Goal: Task Accomplishment & Management: Manage account settings

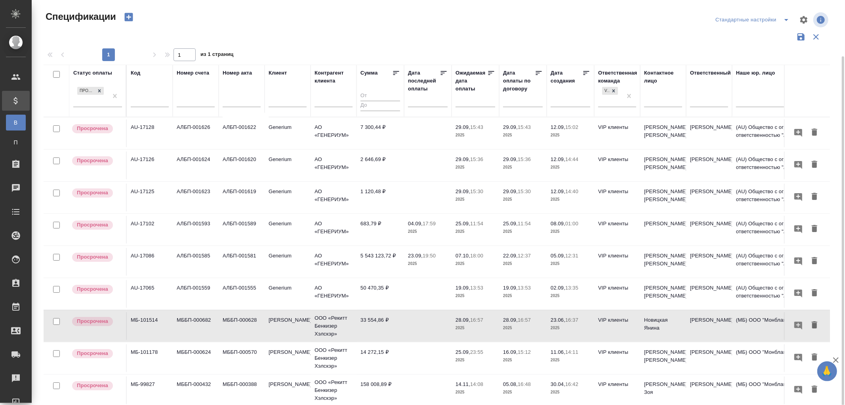
scroll to position [16, 0]
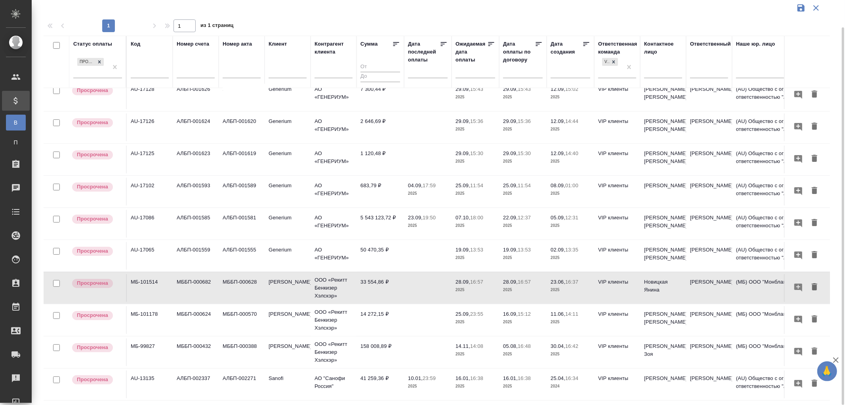
click at [145, 70] on input "text" at bounding box center [150, 73] width 38 height 10
paste input "МБ-99827"
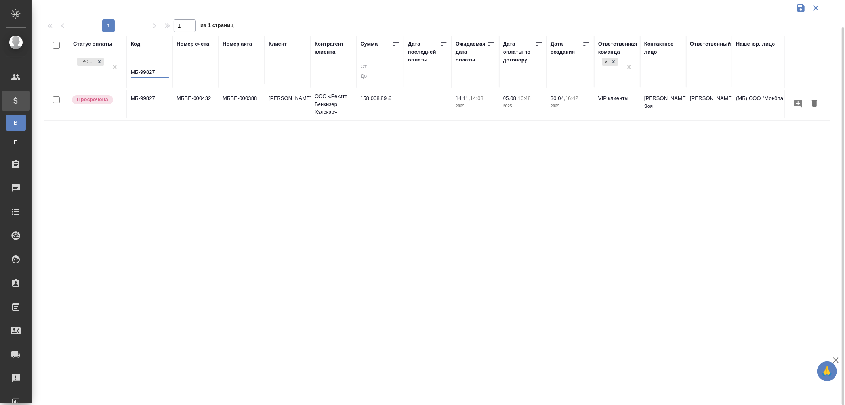
scroll to position [0, 0]
type input "МБ-99827"
click at [286, 100] on p "Рекитт Бенкизер Хэлскэр" at bounding box center [288, 98] width 38 height 8
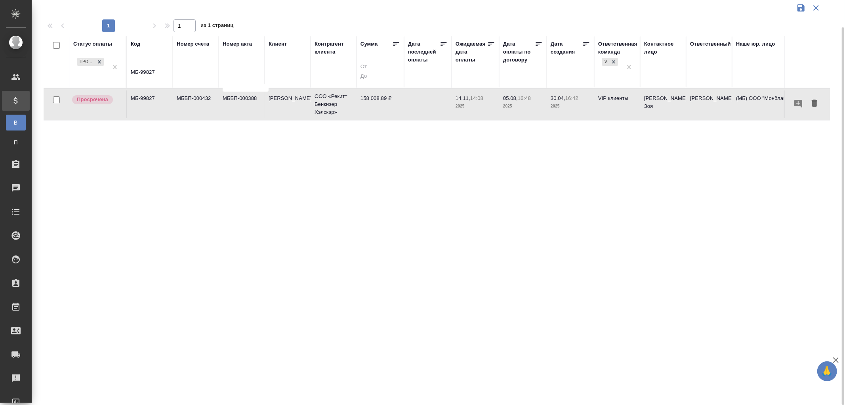
click at [278, 71] on input "text" at bounding box center [288, 73] width 38 height 10
type input "Рекитт"
drag, startPoint x: 162, startPoint y: 73, endPoint x: 111, endPoint y: 71, distance: 51.1
click at [111, 71] on tr "Статус оплаты Просрочена Код МБ-99827 Номер счета Номер акта Клиент Рекитт Конт…" at bounding box center [558, 62] width 1029 height 52
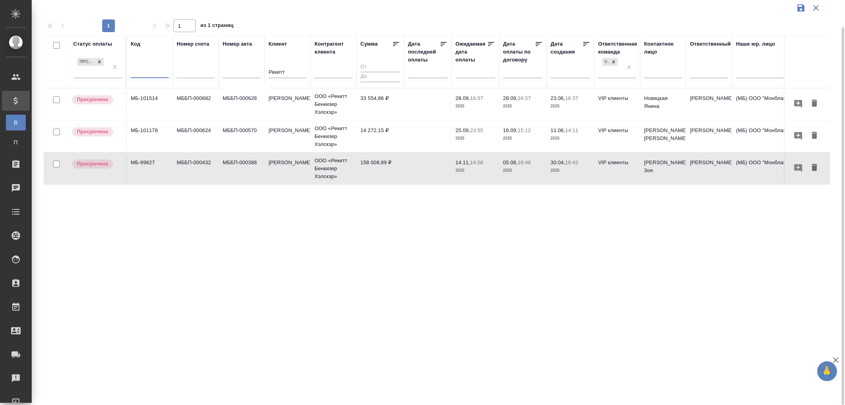
click at [464, 99] on p "28.09," at bounding box center [463, 98] width 15 height 6
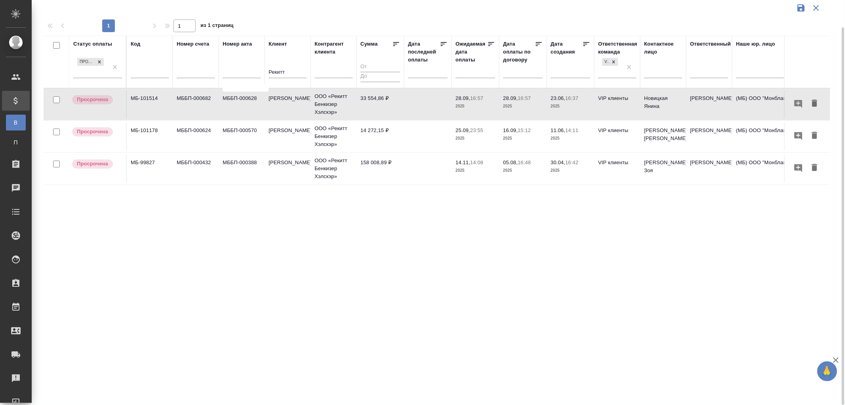
click at [464, 99] on p "28.09," at bounding box center [463, 98] width 15 height 6
drag, startPoint x: 291, startPoint y: 69, endPoint x: 250, endPoint y: 71, distance: 41.6
click at [250, 71] on tr "Статус оплаты Просрочена Код Номер счета Номер акта Клиент Рекитт Контрагент кл…" at bounding box center [558, 62] width 1029 height 52
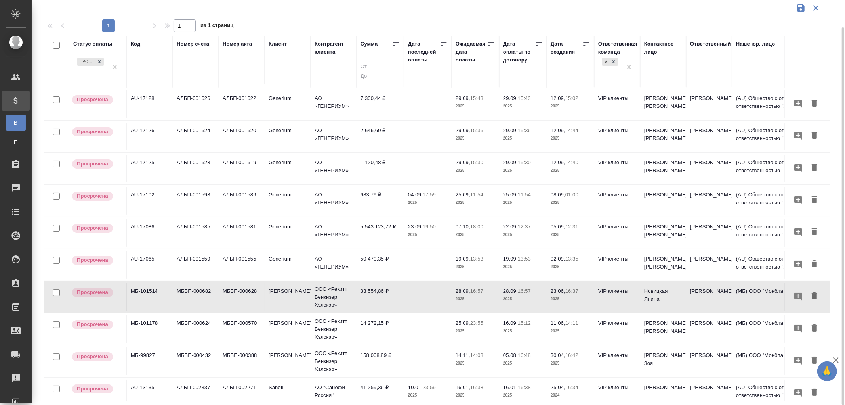
click at [654, 131] on td "Емельянова Наталья" at bounding box center [663, 136] width 46 height 28
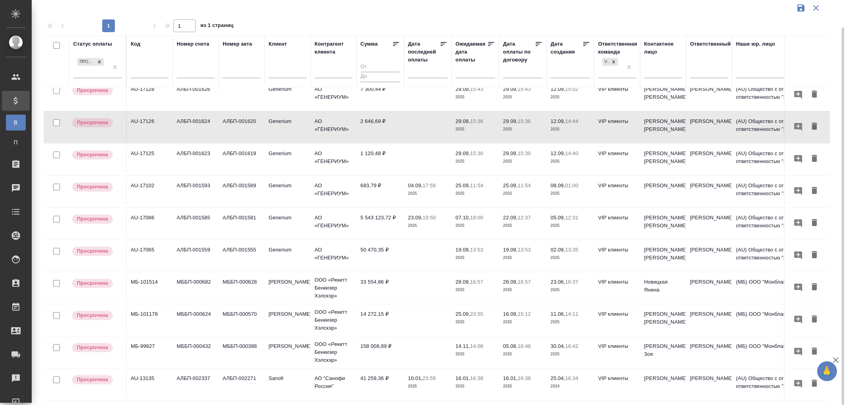
scroll to position [16, 0]
click at [391, 114] on td "2 646,69 ₽" at bounding box center [381, 127] width 48 height 28
click at [656, 147] on td "Емельянова Наталья" at bounding box center [663, 159] width 46 height 28
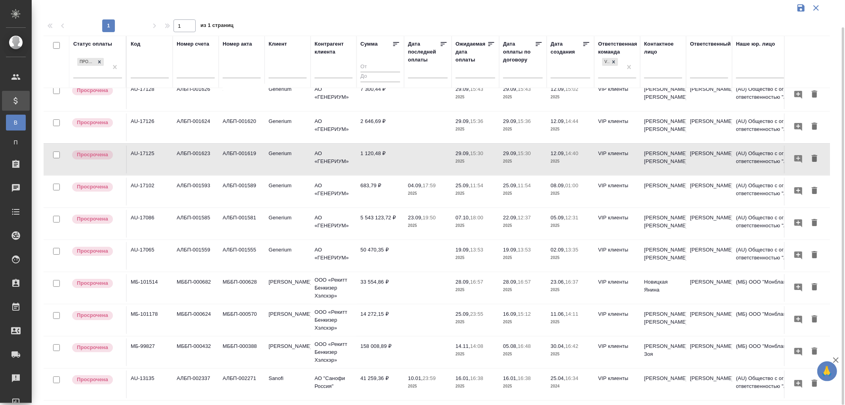
click at [664, 245] on td "Емельянова Наталья" at bounding box center [663, 256] width 46 height 28
click at [664, 244] on td "Емельянова Наталья" at bounding box center [663, 256] width 46 height 28
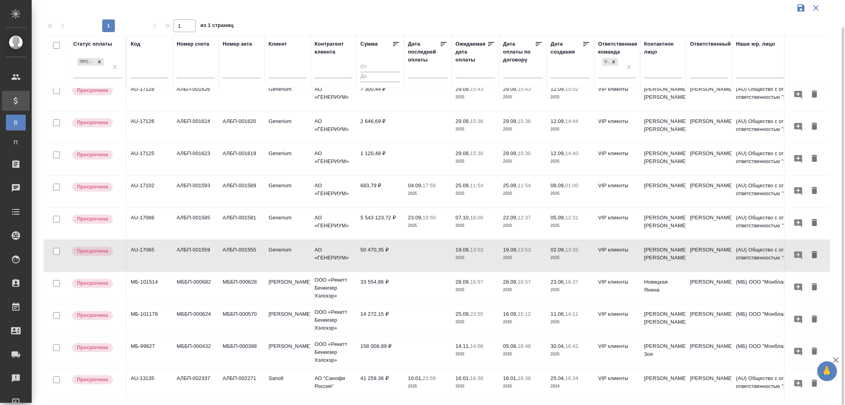
click at [658, 247] on td "Емельянова Наталья" at bounding box center [663, 256] width 46 height 28
click at [379, 242] on td "50 470,35 ₽" at bounding box center [381, 256] width 48 height 28
click at [370, 242] on td "50 470,35 ₽" at bounding box center [381, 256] width 48 height 28
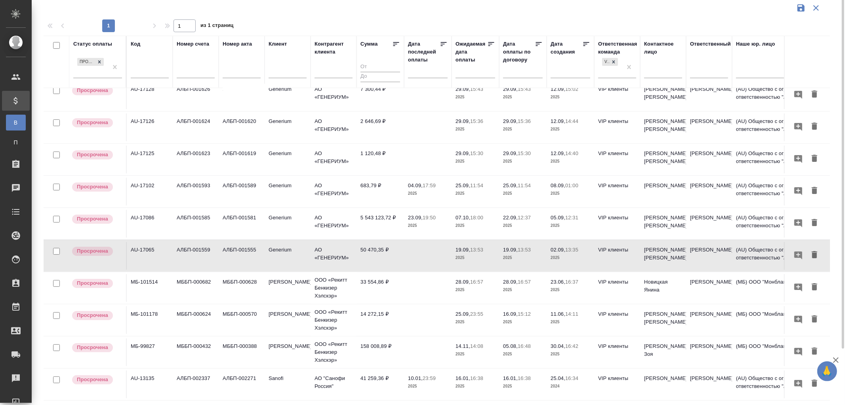
scroll to position [0, 0]
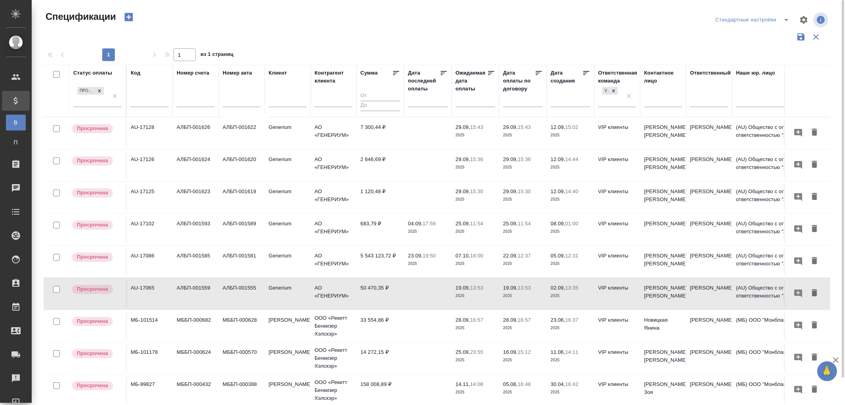
click at [472, 225] on p "11:54" at bounding box center [476, 223] width 13 height 6
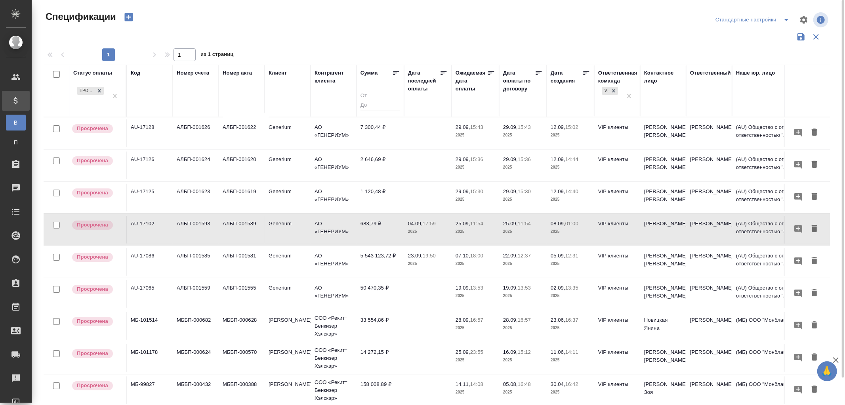
click at [472, 225] on p "11:54" at bounding box center [476, 223] width 13 height 6
click at [422, 221] on p "04.09," at bounding box center [415, 223] width 15 height 6
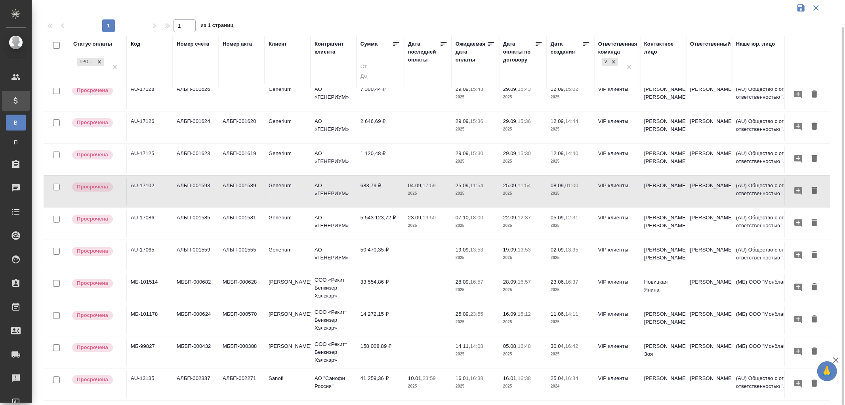
click at [429, 375] on p "23:59" at bounding box center [429, 378] width 13 height 6
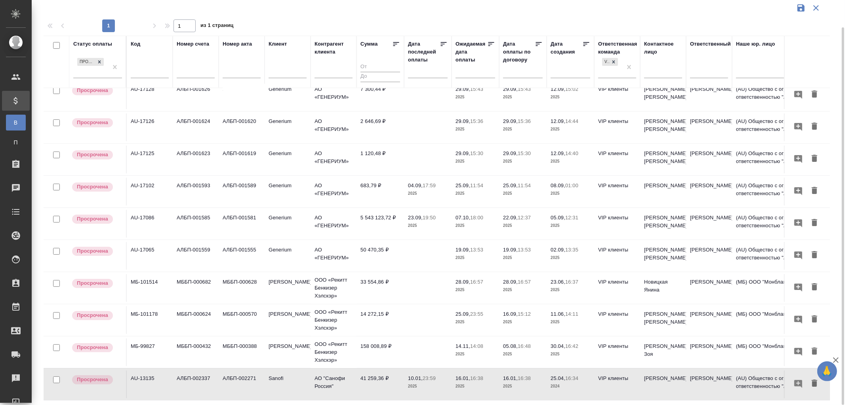
click at [429, 375] on p "23:59" at bounding box center [429, 378] width 13 height 6
click at [472, 311] on p "23:55" at bounding box center [476, 314] width 13 height 6
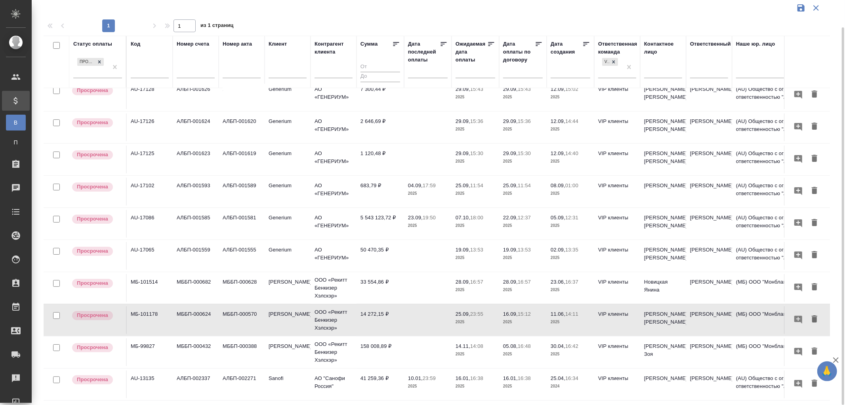
click at [368, 275] on td "33 554,86 ₽" at bounding box center [381, 288] width 48 height 28
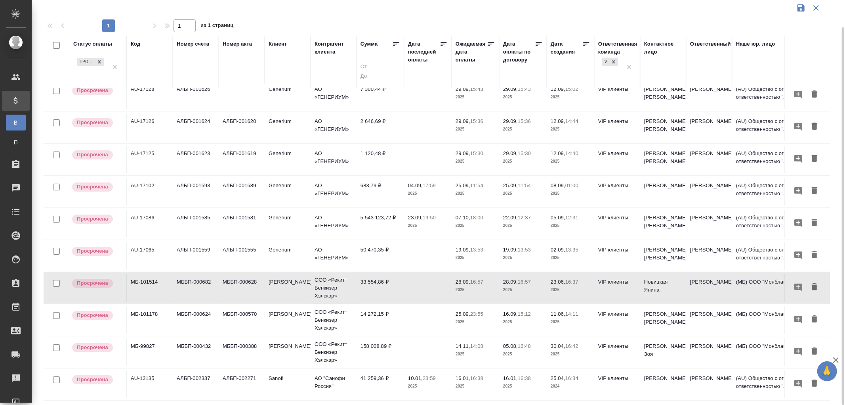
click at [368, 275] on td "33 554,86 ₽" at bounding box center [381, 288] width 48 height 28
click at [425, 375] on p "23:59" at bounding box center [429, 378] width 13 height 6
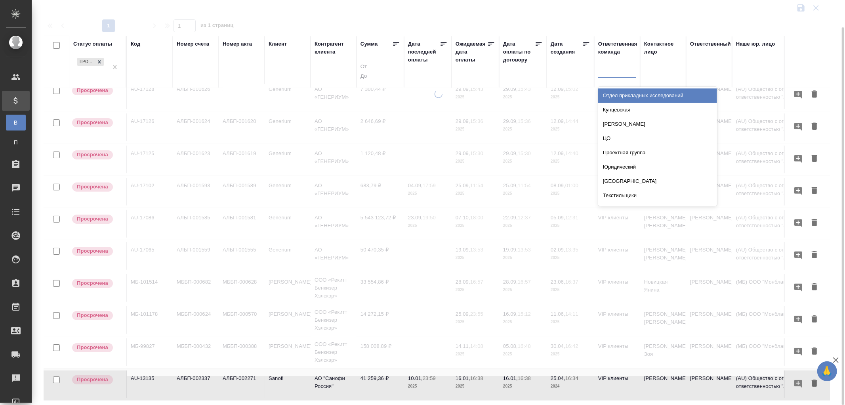
click at [609, 69] on div at bounding box center [617, 69] width 38 height 11
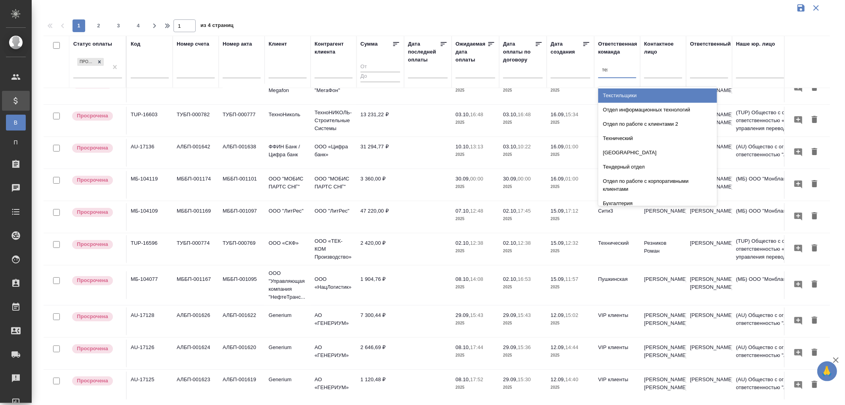
scroll to position [0, 0]
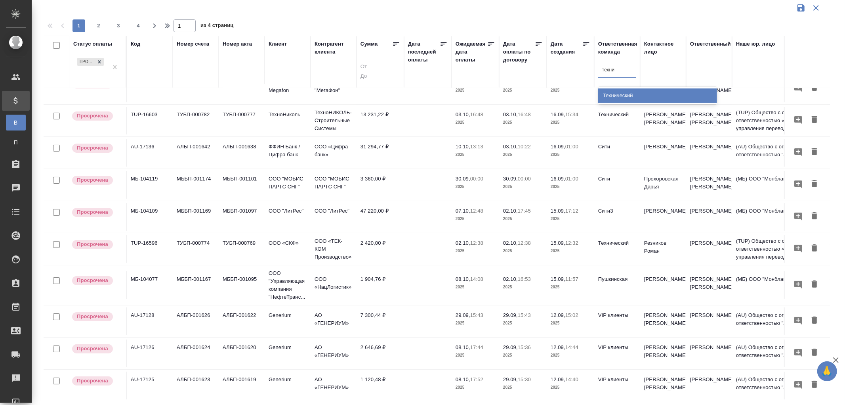
type input "технич"
click at [620, 99] on div "Технический" at bounding box center [657, 95] width 119 height 14
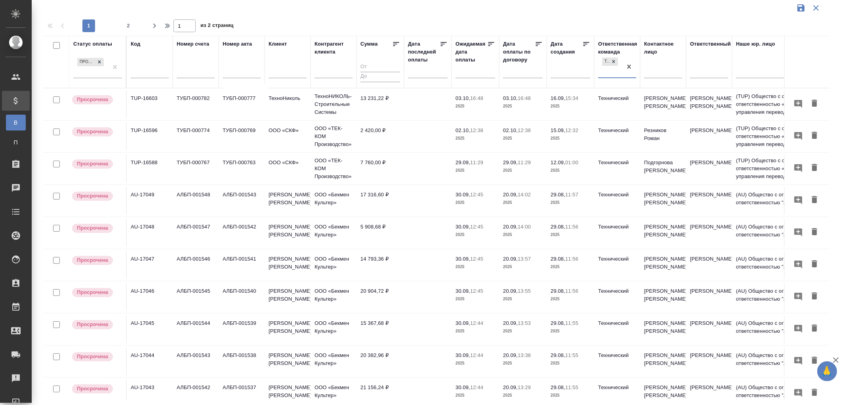
click at [471, 101] on span "03.10, 16:48" at bounding box center [476, 98] width 40 height 8
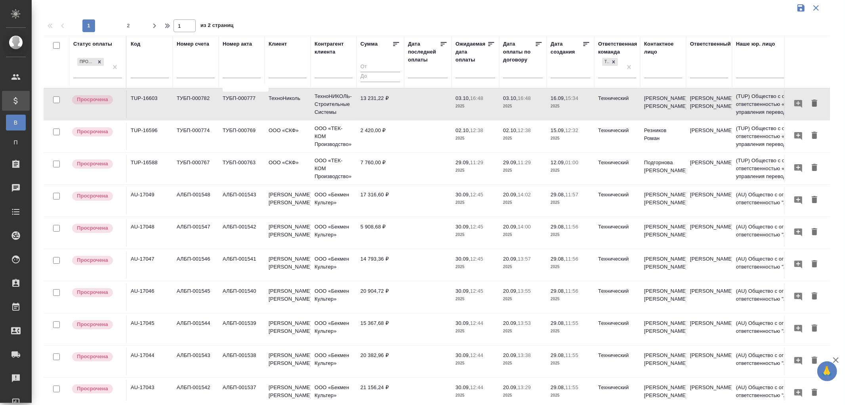
click at [383, 94] on td "13 231,22 ₽" at bounding box center [381, 104] width 48 height 28
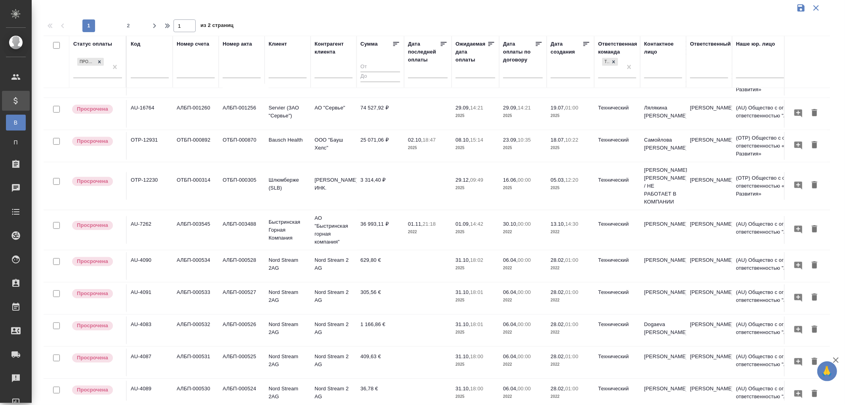
scroll to position [513, 0]
click at [129, 26] on span "2" at bounding box center [128, 26] width 13 height 8
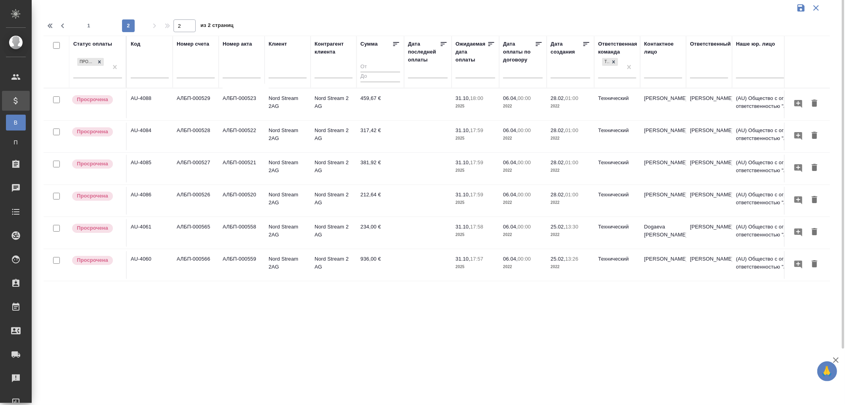
scroll to position [0, 0]
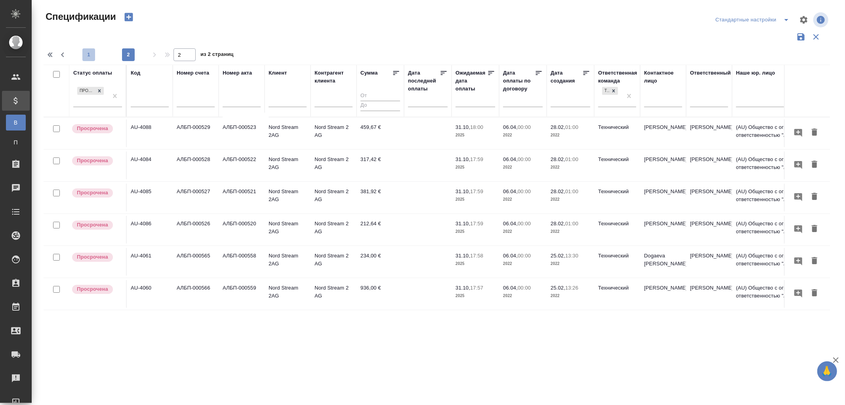
click at [90, 56] on span "1" at bounding box center [88, 55] width 13 height 8
type input "1"
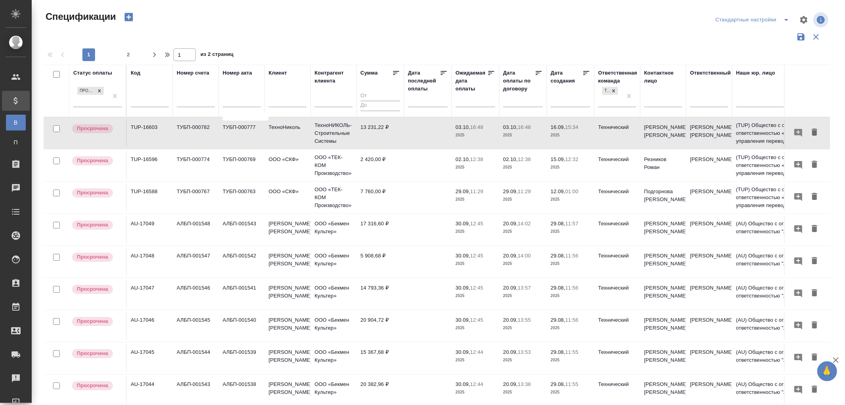
click at [477, 199] on p "2025" at bounding box center [476, 199] width 40 height 8
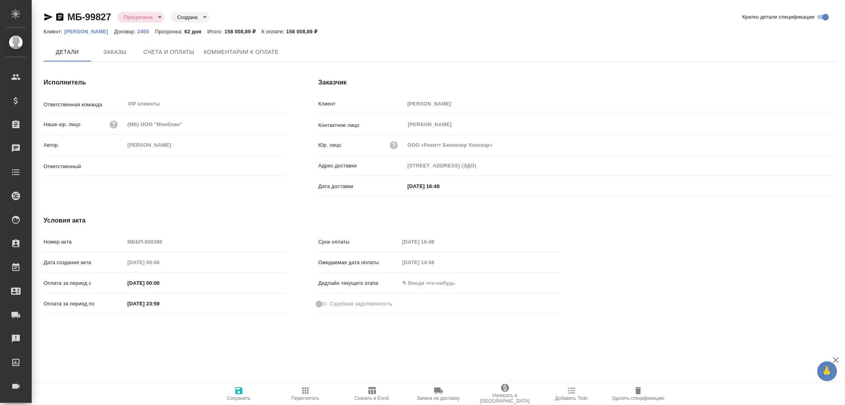
type input "[PERSON_NAME]"
click at [105, 32] on p "[PERSON_NAME]" at bounding box center [89, 32] width 50 height 6
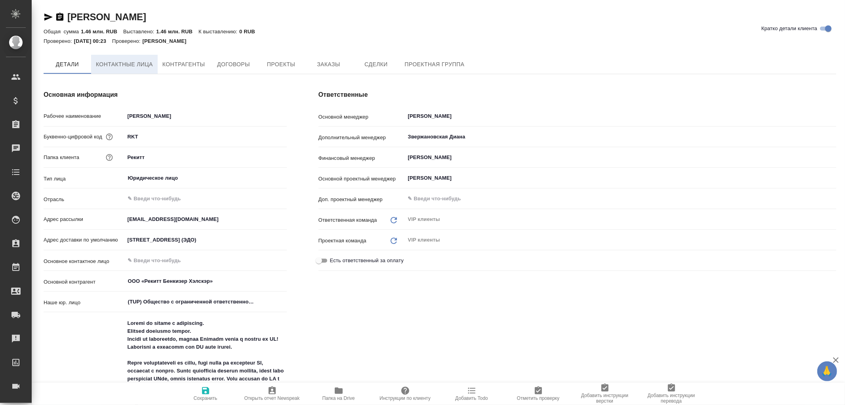
type textarea "x"
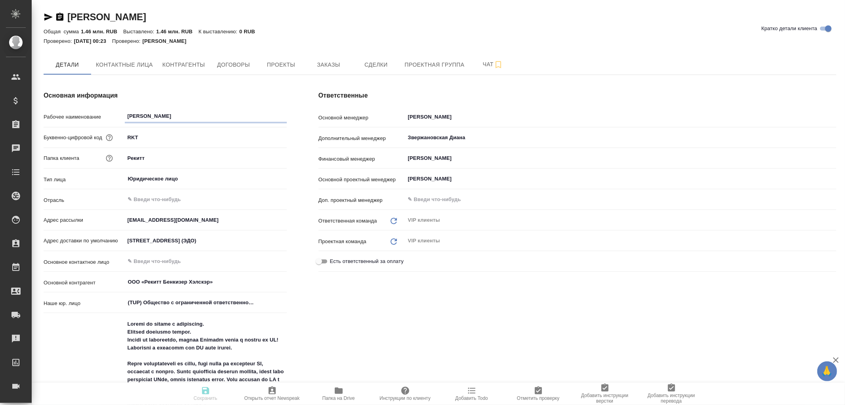
type textarea "x"
click at [60, 15] on icon "button" at bounding box center [59, 17] width 7 height 8
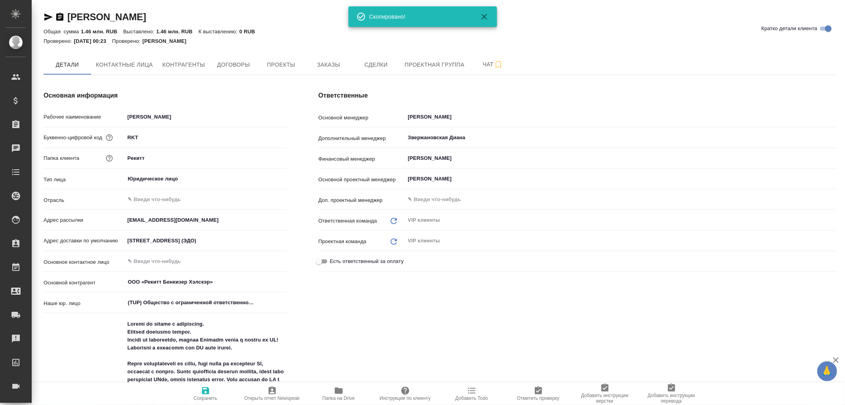
type textarea "x"
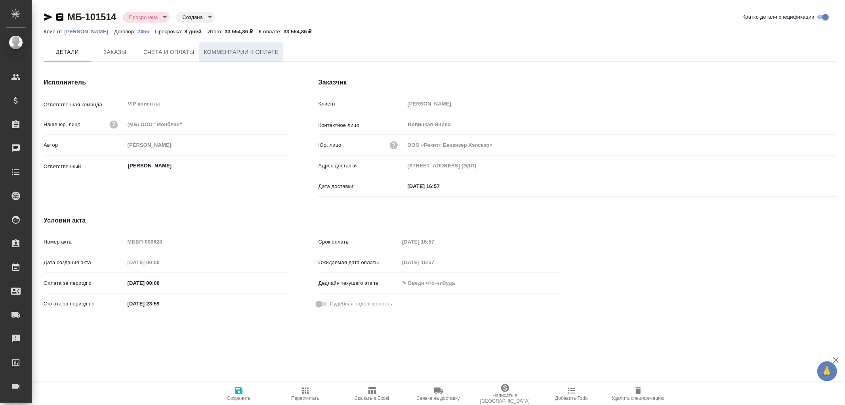
click at [240, 55] on span "Комментарии к оплате" at bounding box center [241, 52] width 75 height 10
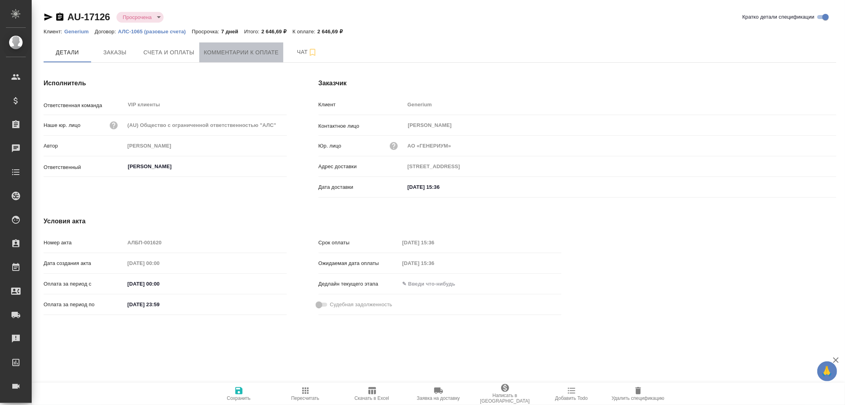
click at [233, 50] on span "Комментарии к оплате" at bounding box center [241, 53] width 75 height 10
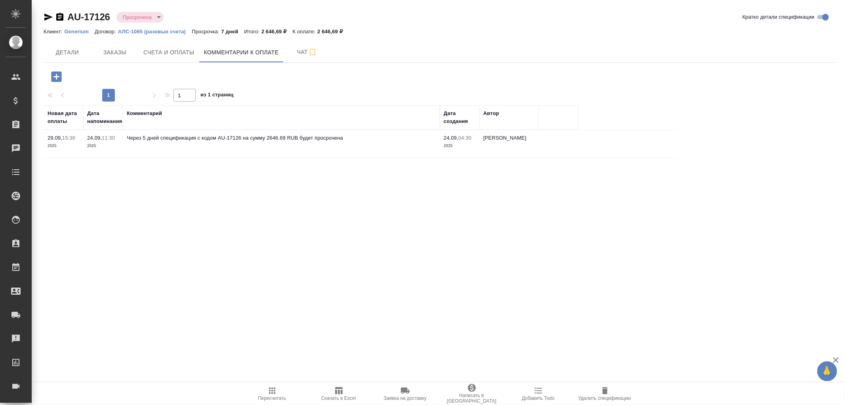
click at [57, 78] on icon "button" at bounding box center [56, 76] width 10 height 10
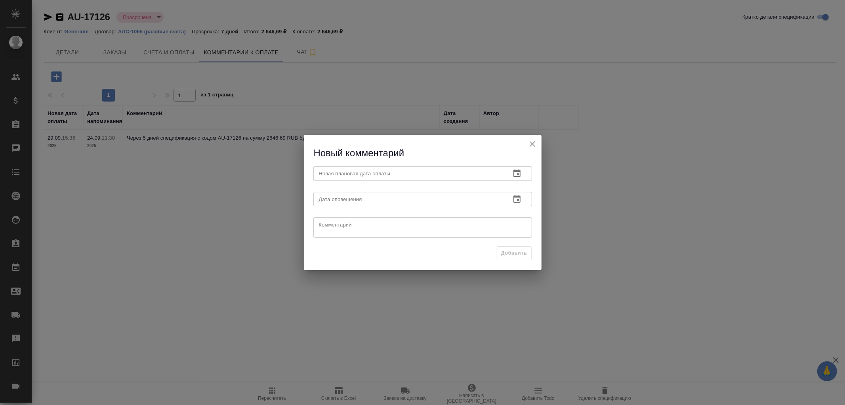
click at [376, 224] on textarea at bounding box center [423, 227] width 208 height 12
click at [442, 222] on textarea "Направила кл запрос с уточнением по оплате. ЖДем ос" at bounding box center [423, 227] width 208 height 12
type textarea "Направила кл запрос с уточнением по оплате. Ждем ос"
click at [339, 170] on input "text" at bounding box center [408, 173] width 191 height 14
click at [513, 172] on icon "button" at bounding box center [517, 173] width 10 height 10
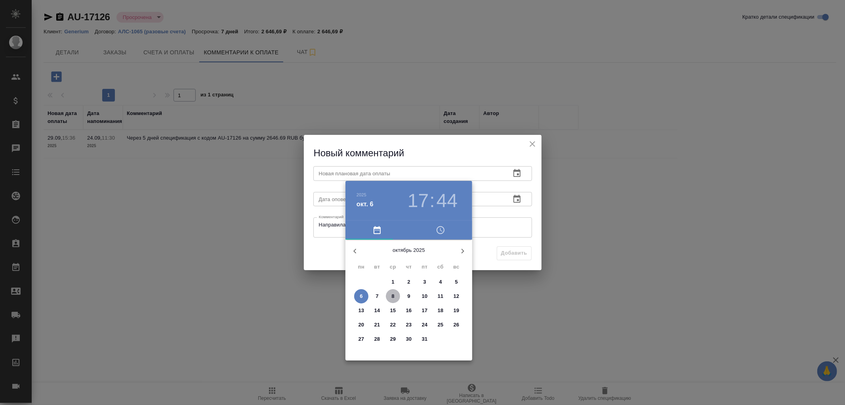
click at [394, 295] on p "8" at bounding box center [392, 296] width 3 height 8
type input "08.10.2025 17:44"
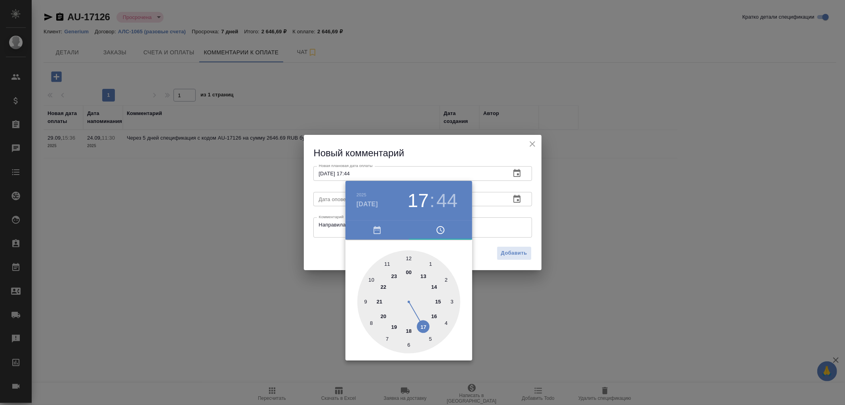
click at [327, 199] on div at bounding box center [422, 202] width 845 height 405
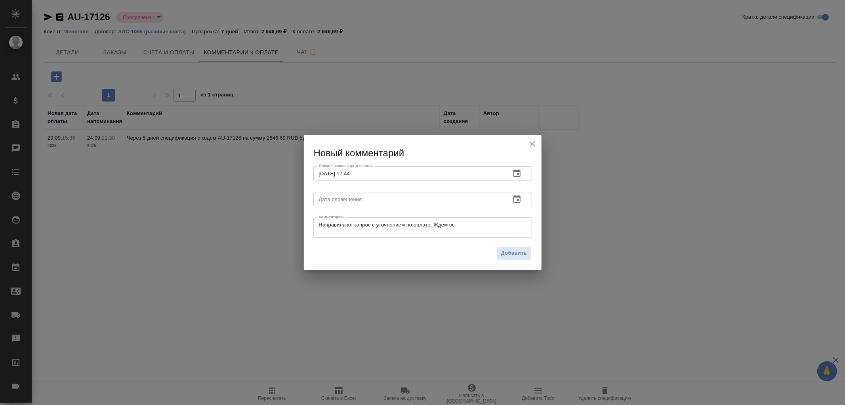
click at [332, 197] on input "text" at bounding box center [408, 199] width 191 height 14
click at [514, 200] on icon "button" at bounding box center [517, 199] width 10 height 10
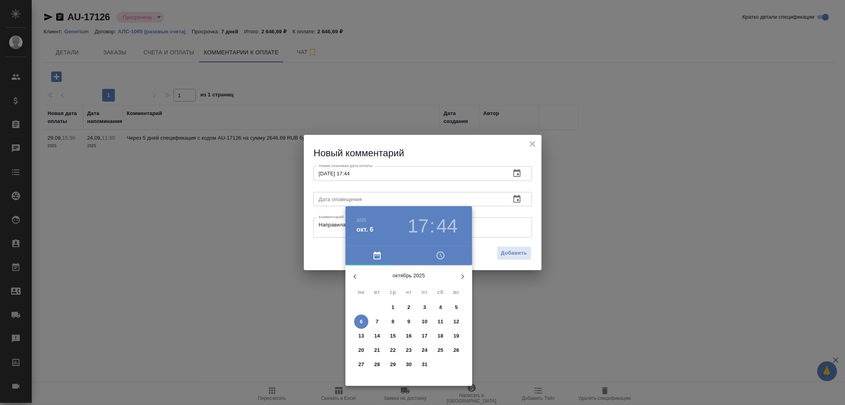
click at [397, 321] on span "8" at bounding box center [393, 321] width 14 height 8
type input "08.10.2025 17:44"
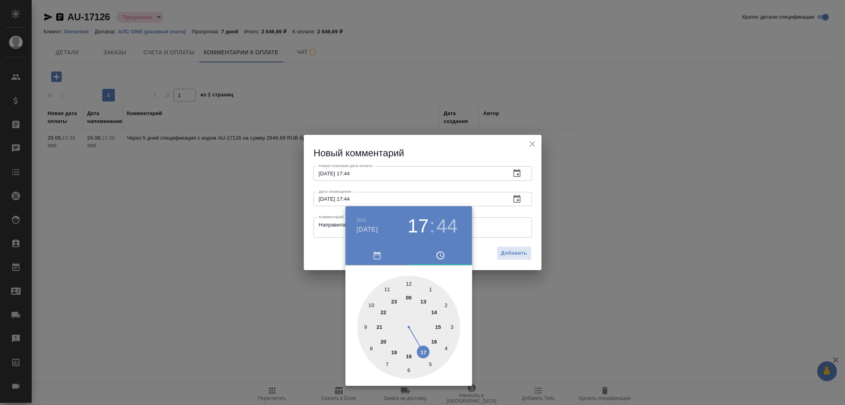
click at [517, 250] on div at bounding box center [422, 202] width 845 height 405
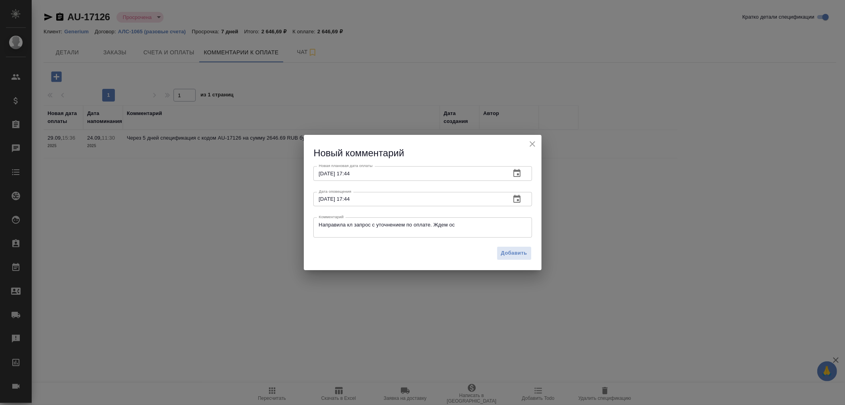
click at [517, 250] on span "Добавить" at bounding box center [514, 252] width 26 height 9
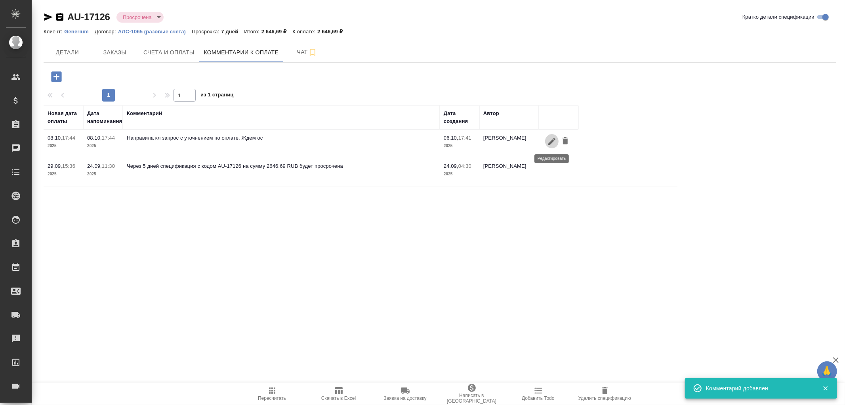
click at [549, 137] on icon "button" at bounding box center [552, 142] width 10 height 10
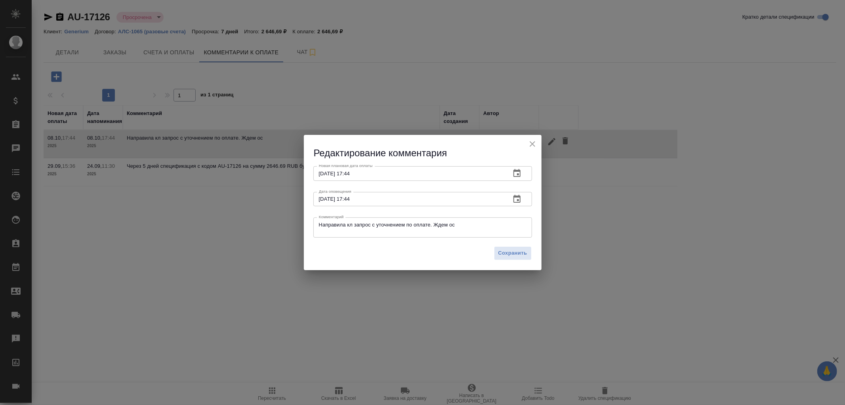
click at [320, 227] on textarea "Направила кл запрос с уточнением по оплате. Ждем ос" at bounding box center [423, 227] width 208 height 12
drag, startPoint x: 318, startPoint y: 224, endPoint x: 510, endPoint y: 227, distance: 191.4
click at [510, 227] on div "Направила кл запрос с уточнением по оплате. Ждем ос x Комментарий" at bounding box center [422, 227] width 219 height 20
drag, startPoint x: 482, startPoint y: 226, endPoint x: 295, endPoint y: 224, distance: 187.0
click at [295, 224] on div "Редактирование комментария Новая плановая дата оплаты 08.10.2025 17:44 Новая пл…" at bounding box center [422, 202] width 845 height 405
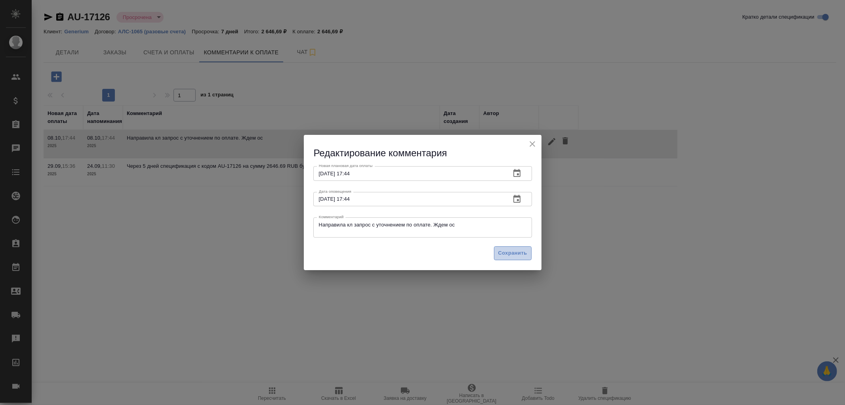
click at [520, 258] on button "Сохранить" at bounding box center [513, 253] width 38 height 14
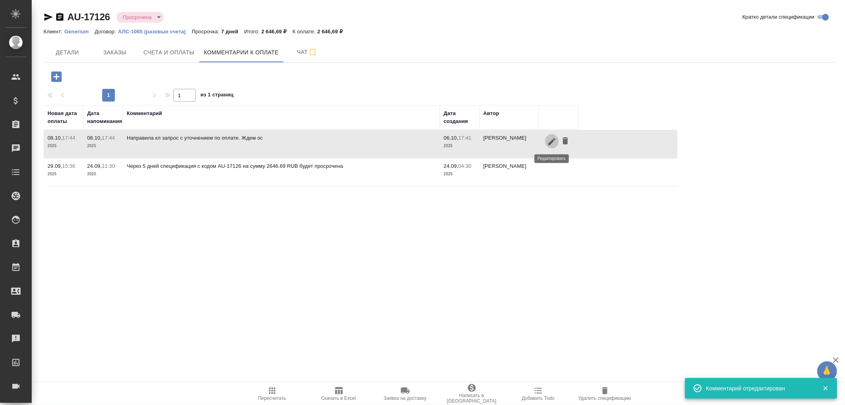
click at [553, 139] on icon "button" at bounding box center [551, 140] width 7 height 7
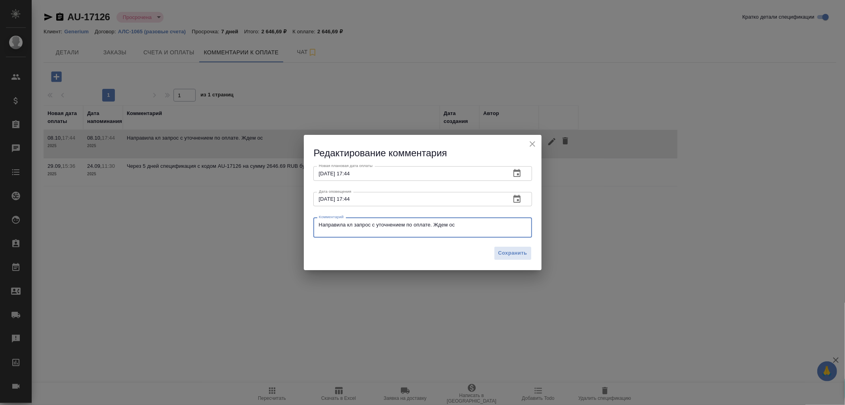
drag, startPoint x: 465, startPoint y: 227, endPoint x: 260, endPoint y: 225, distance: 205.2
click at [260, 225] on div "Редактирование комментария Новая плановая дата оплаты 08.10.2025 17:44 Новая пл…" at bounding box center [422, 202] width 845 height 405
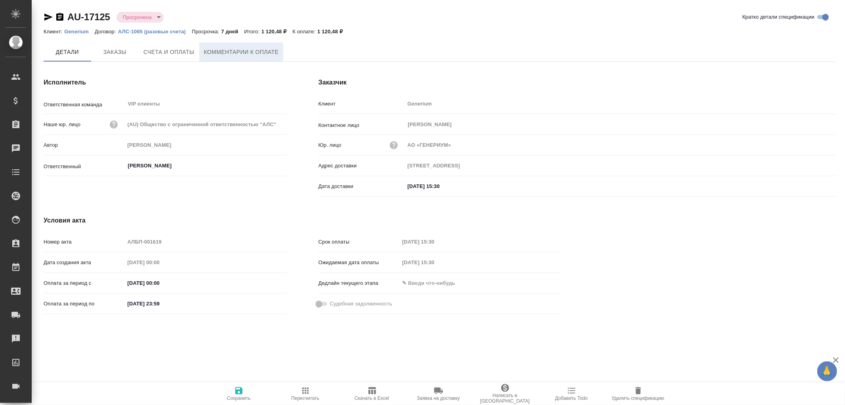
click at [229, 50] on span "Комментарии к оплате" at bounding box center [241, 52] width 75 height 10
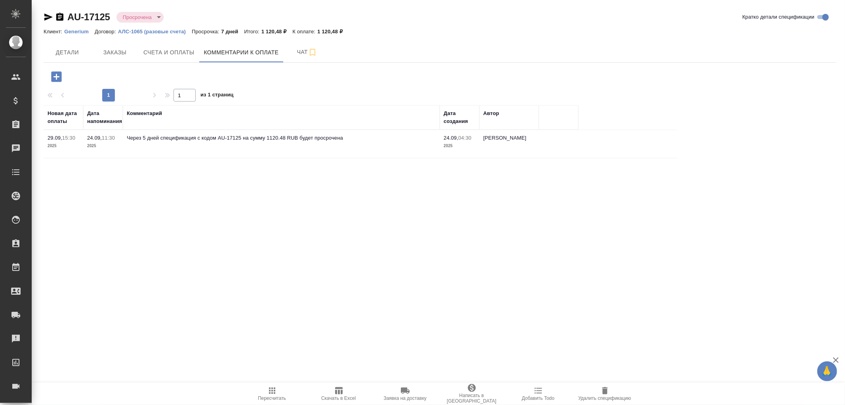
click at [54, 78] on icon "button" at bounding box center [56, 76] width 10 height 10
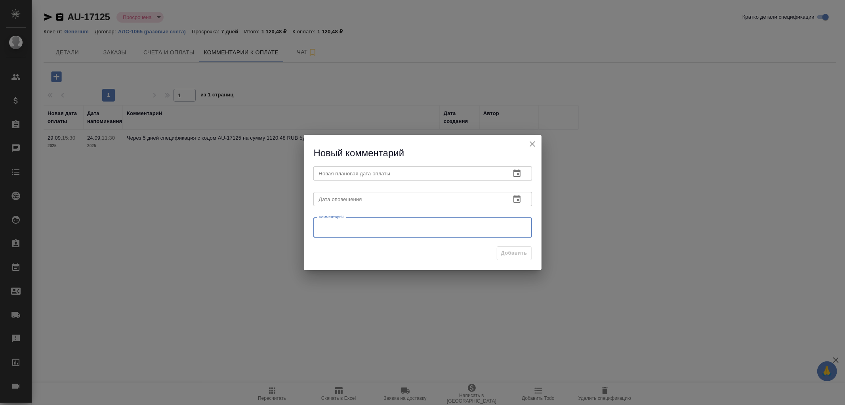
click at [341, 228] on textarea at bounding box center [423, 227] width 208 height 12
click at [342, 223] on textarea at bounding box center [423, 227] width 208 height 12
click at [334, 231] on textarea at bounding box center [423, 227] width 208 height 12
paste textarea "Направила кл запрос с уточнением по оплате. Ждем ос"
type textarea "Направила кл запрос с уточнением по оплате. Ждем ос"
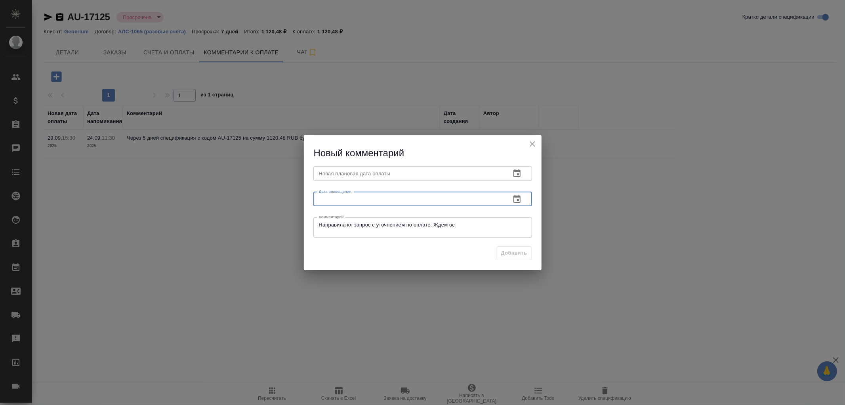
drag, startPoint x: 364, startPoint y: 198, endPoint x: 394, endPoint y: 196, distance: 30.2
click at [365, 198] on input "text" at bounding box center [408, 199] width 191 height 14
click at [516, 201] on icon "button" at bounding box center [517, 199] width 10 height 10
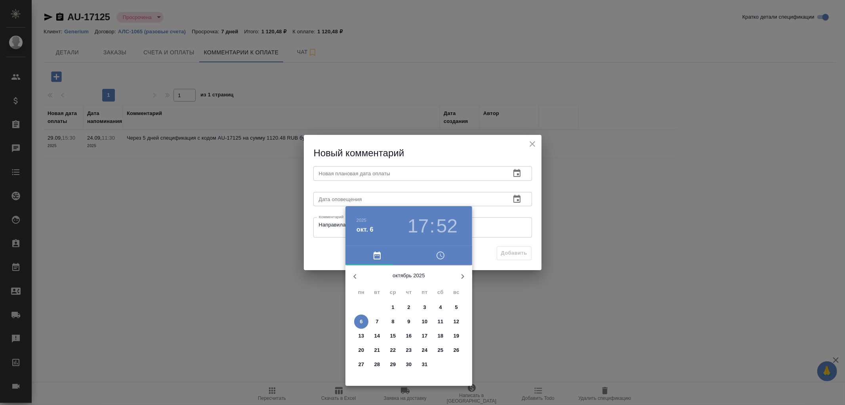
click at [394, 318] on p "8" at bounding box center [392, 321] width 3 height 8
type input "08.10.2025 17:52"
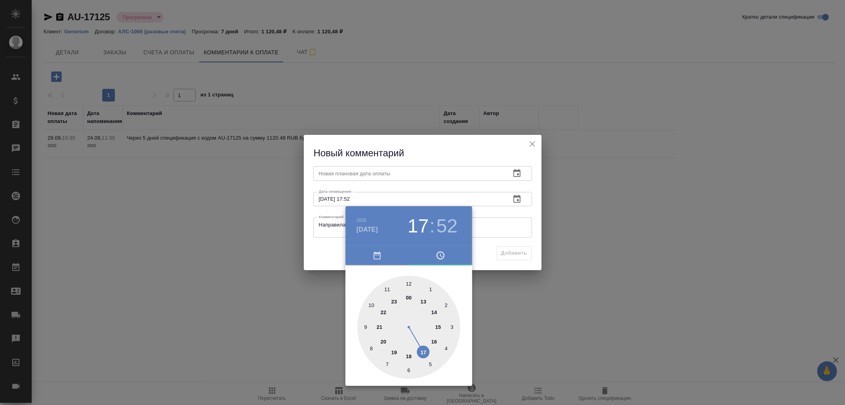
click at [332, 174] on div at bounding box center [422, 202] width 845 height 405
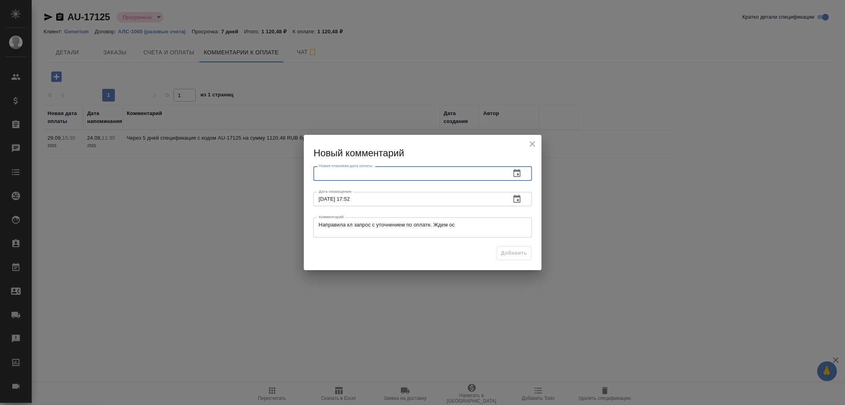
click at [351, 174] on input "text" at bounding box center [408, 173] width 191 height 14
click at [518, 176] on icon "button" at bounding box center [517, 173] width 10 height 10
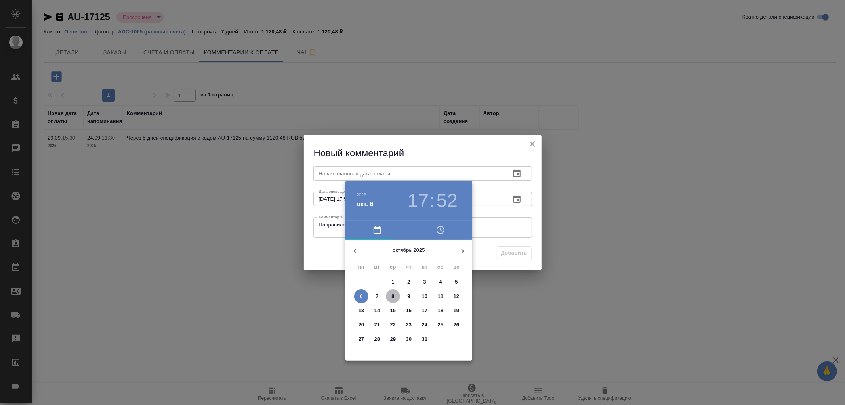
click at [391, 296] on p "8" at bounding box center [392, 296] width 3 height 8
type input "08.10.2025 17:52"
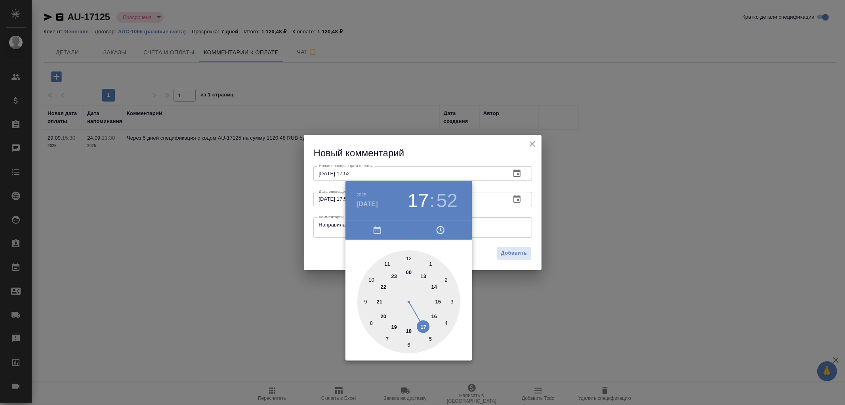
click at [522, 250] on div at bounding box center [422, 202] width 845 height 405
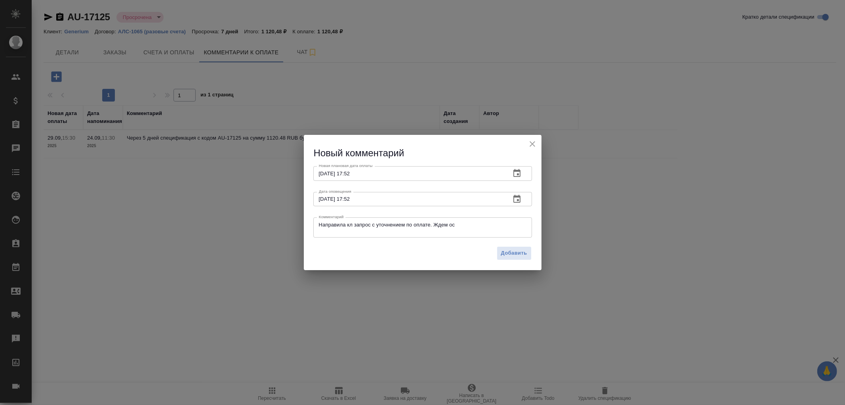
click at [519, 255] on span "Добавить" at bounding box center [514, 252] width 26 height 9
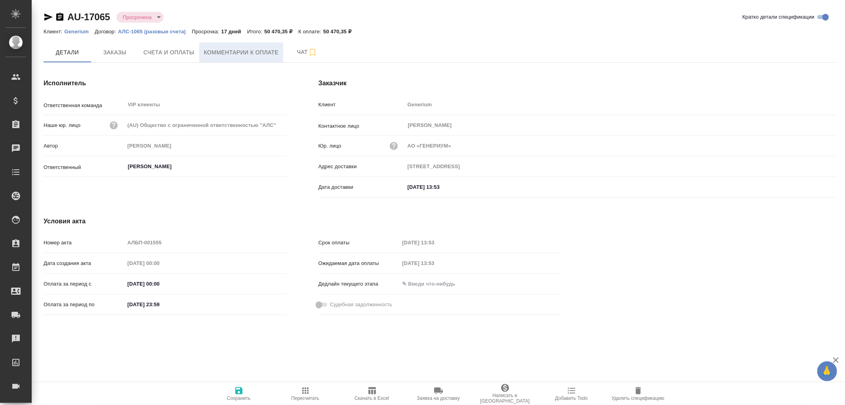
click at [235, 48] on span "Комментарии к оплате" at bounding box center [241, 53] width 75 height 10
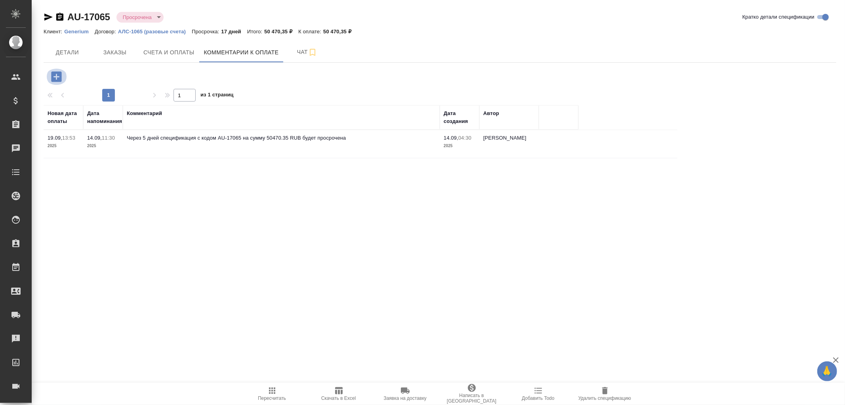
click at [51, 77] on icon "button" at bounding box center [57, 77] width 14 height 14
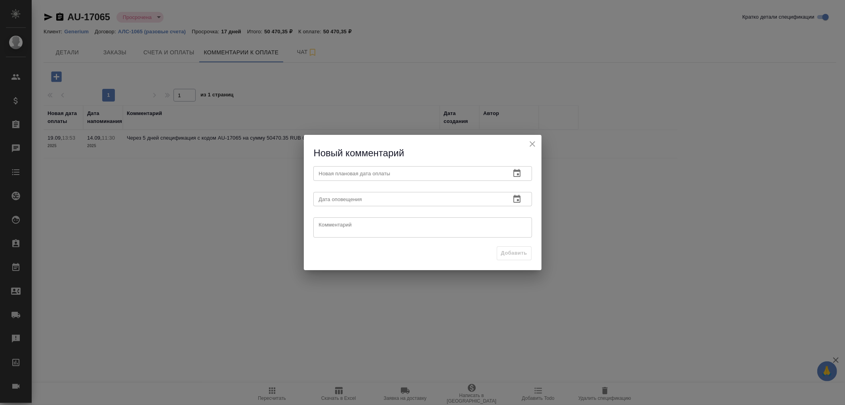
click at [385, 230] on textarea at bounding box center [423, 227] width 208 height 12
paste textarea "Направила кл запрос с уточнением по оплате. Ждем ос"
type textarea "Направила кл запрос с уточнением по оплате. Ждем ос"
click at [372, 197] on input "text" at bounding box center [408, 199] width 191 height 14
click at [511, 200] on button "button" at bounding box center [517, 198] width 19 height 19
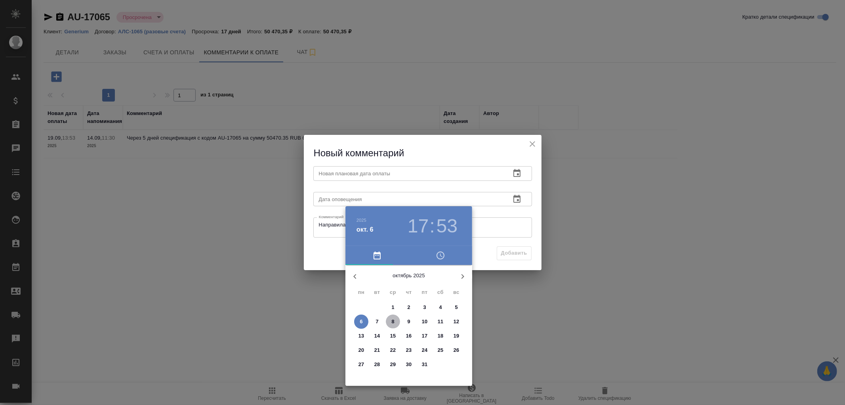
click at [393, 318] on p "8" at bounding box center [392, 321] width 3 height 8
type input "[DATE] 17:53"
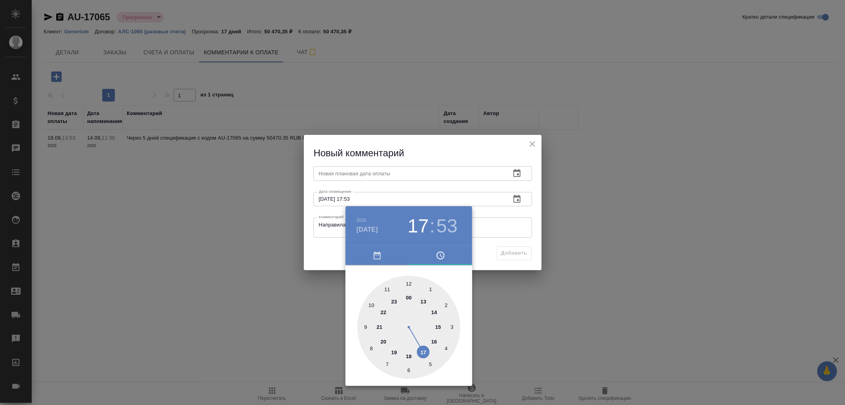
click at [361, 174] on div at bounding box center [422, 202] width 845 height 405
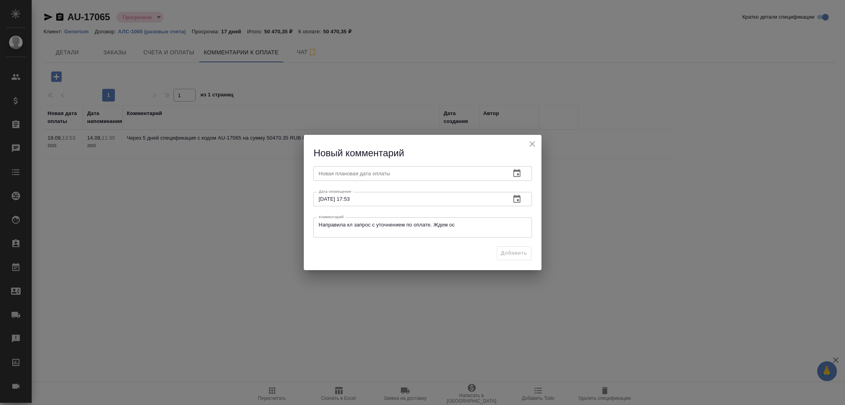
click at [361, 175] on input "text" at bounding box center [408, 173] width 191 height 14
click at [511, 177] on button "button" at bounding box center [517, 173] width 19 height 19
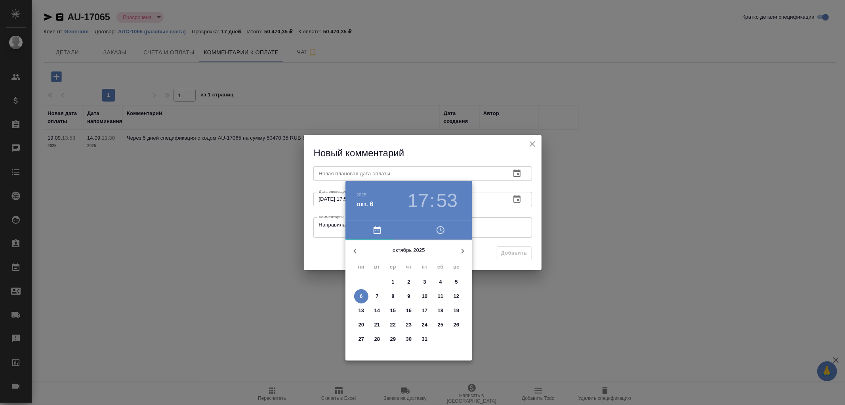
click at [391, 294] on span "8" at bounding box center [393, 296] width 14 height 8
type input "08.10.2025 17:53"
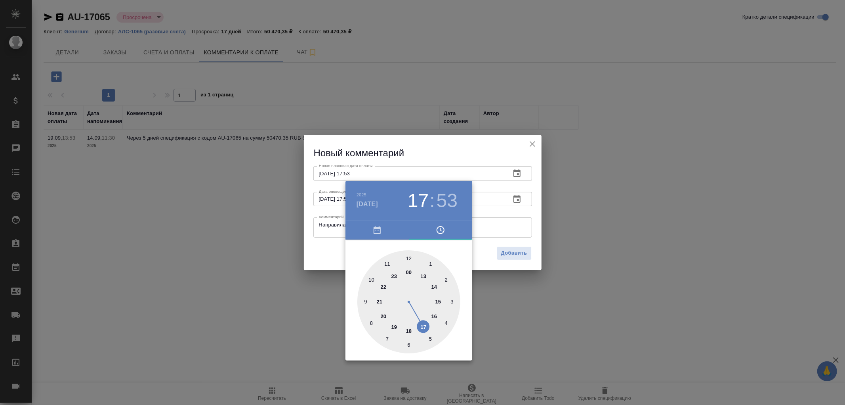
click at [512, 254] on div at bounding box center [422, 202] width 845 height 405
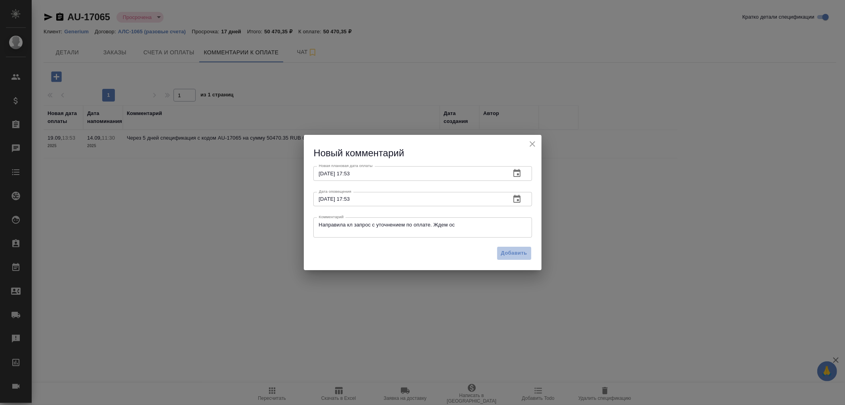
click at [515, 253] on span "Добавить" at bounding box center [514, 252] width 26 height 9
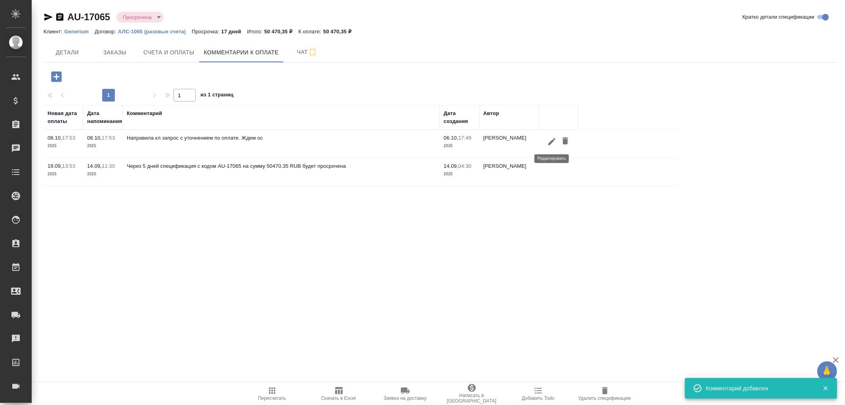
click at [550, 141] on icon "button" at bounding box center [552, 142] width 10 height 10
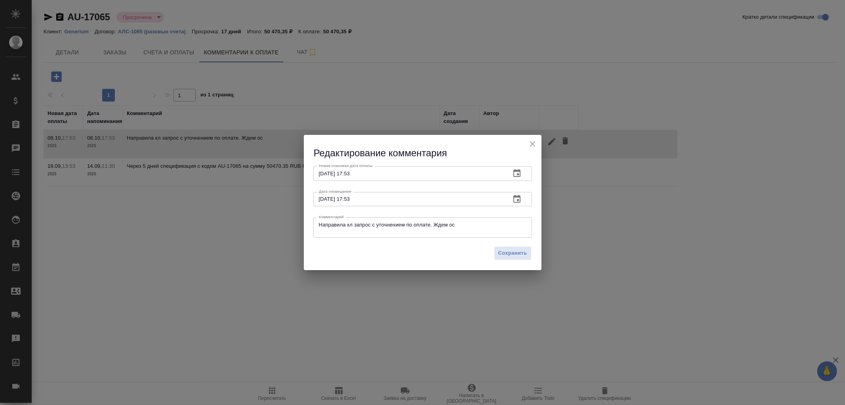
drag, startPoint x: 318, startPoint y: 227, endPoint x: 525, endPoint y: 227, distance: 206.8
click at [525, 227] on div "Направила кл запрос с уточнением по оплате. Ждем ос x Комментарий" at bounding box center [422, 227] width 219 height 20
drag, startPoint x: 466, startPoint y: 225, endPoint x: 262, endPoint y: 235, distance: 203.5
click at [262, 235] on div "Редактирование комментария Новая плановая дата оплаты 08.10.2025 17:53 Новая пл…" at bounding box center [422, 202] width 845 height 405
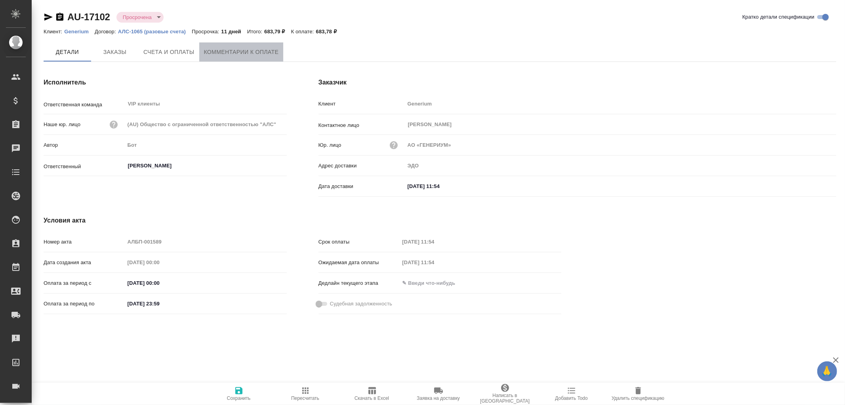
click at [239, 50] on span "Комментарии к оплате" at bounding box center [241, 52] width 75 height 10
click at [243, 53] on span "Комментарии к оплате" at bounding box center [241, 52] width 75 height 10
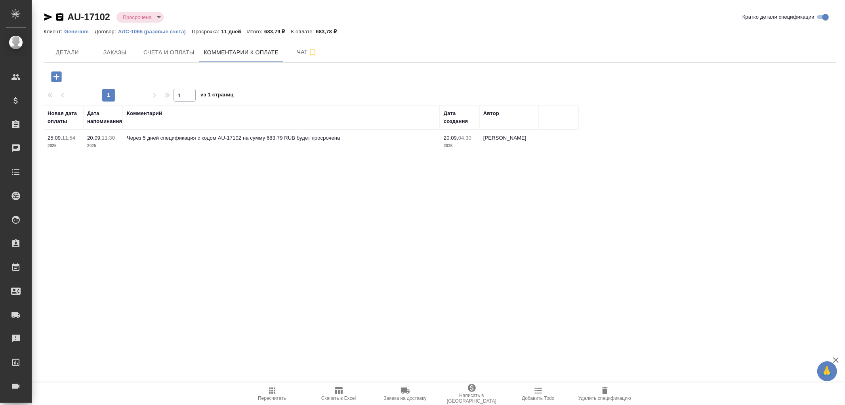
click at [58, 76] on icon "button" at bounding box center [56, 76] width 10 height 10
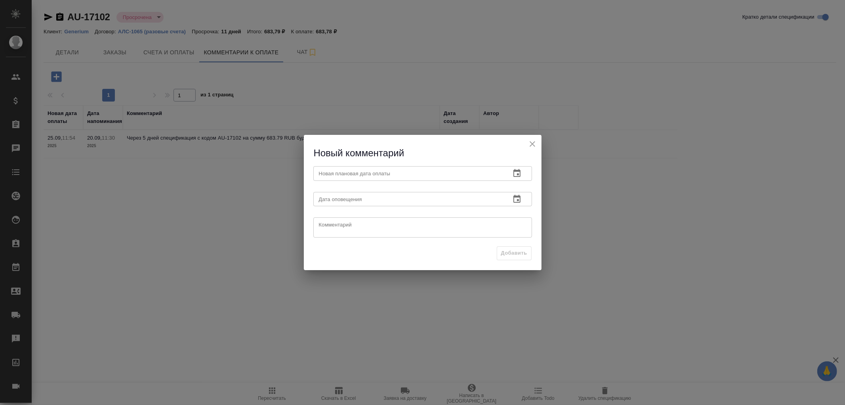
click at [334, 225] on textarea at bounding box center [423, 227] width 208 height 12
click at [368, 229] on textarea at bounding box center [423, 227] width 208 height 12
paste textarea "Направила кл запрос с уточнением по оплате. Ждем ос"
type textarea "Направила кл запрос с уточнением по оплате. Ждем ос"
click at [520, 201] on icon "button" at bounding box center [516, 199] width 7 height 8
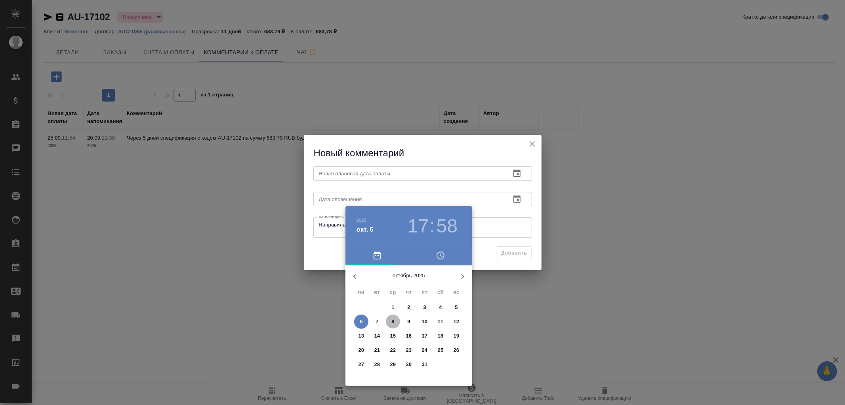
click at [397, 321] on span "8" at bounding box center [393, 321] width 14 height 8
type input "08.10.2025 17:58"
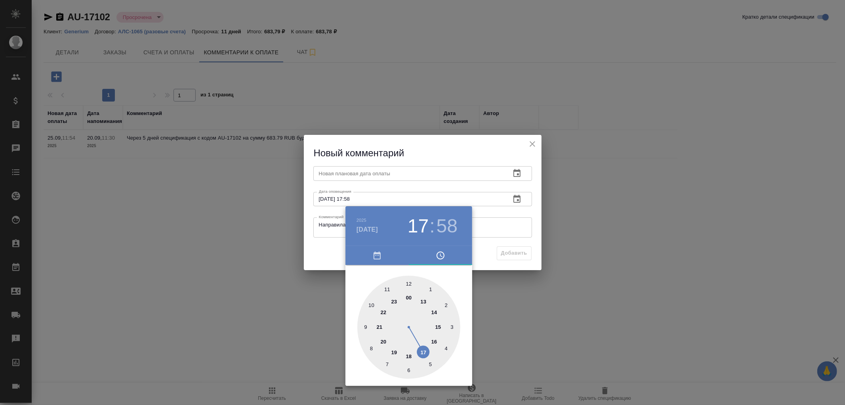
click at [366, 175] on div at bounding box center [422, 202] width 845 height 405
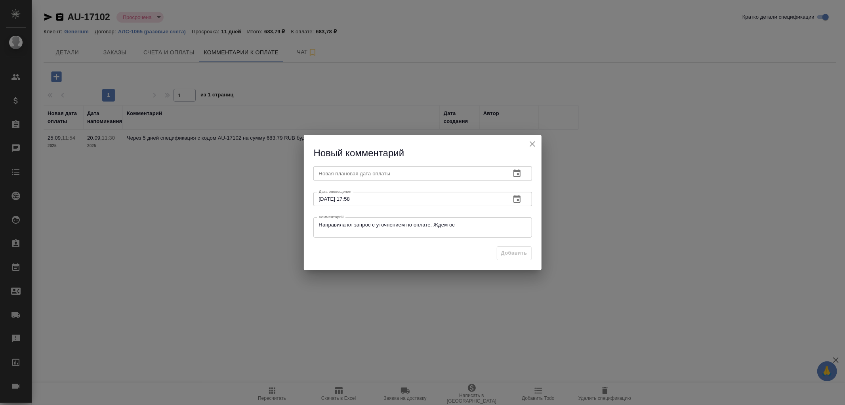
drag, startPoint x: 368, startPoint y: 174, endPoint x: 391, endPoint y: 173, distance: 22.6
click at [369, 175] on input "text" at bounding box center [408, 173] width 191 height 14
click at [521, 171] on icon "button" at bounding box center [517, 173] width 10 height 10
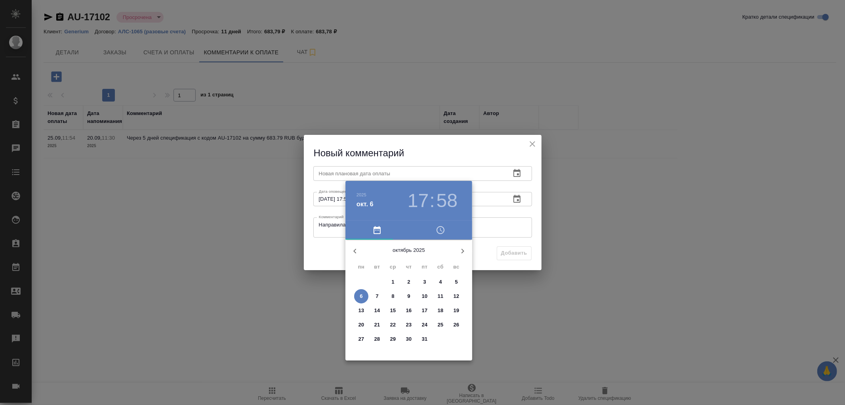
drag, startPoint x: 392, startPoint y: 295, endPoint x: 475, endPoint y: 284, distance: 83.9
click at [393, 294] on p "8" at bounding box center [392, 296] width 3 height 8
type input "08.10.2025 17:58"
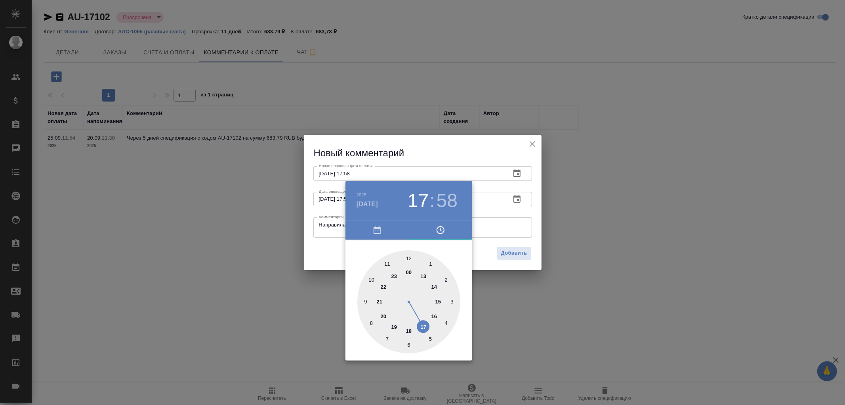
click at [519, 254] on div at bounding box center [422, 202] width 845 height 405
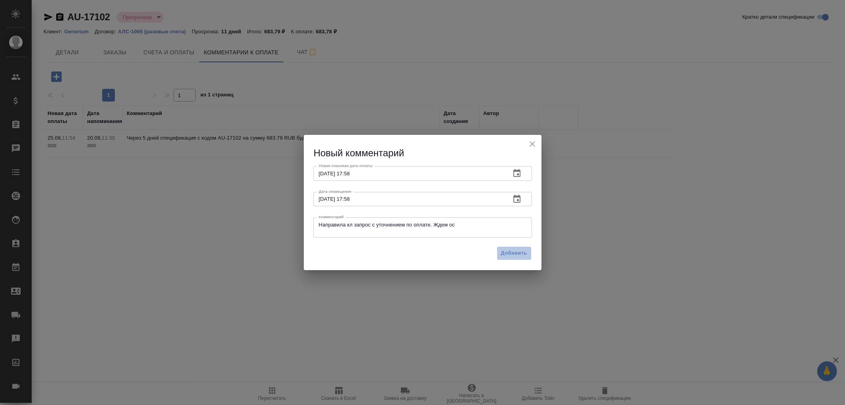
click at [522, 253] on span "Добавить" at bounding box center [514, 252] width 26 height 9
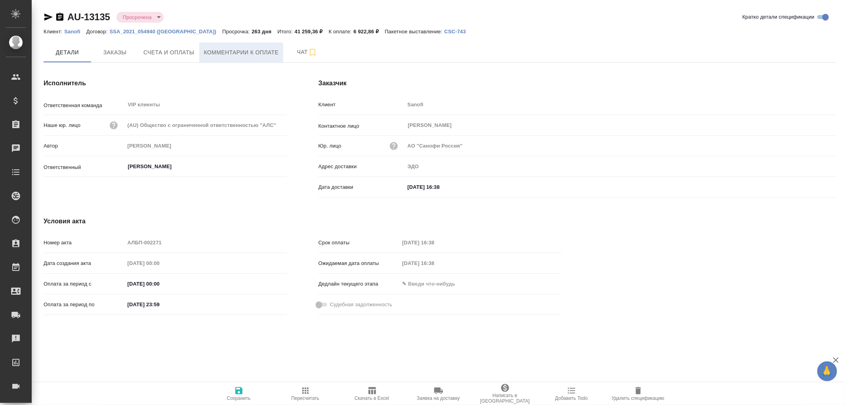
click at [257, 52] on span "Комментарии к оплате" at bounding box center [241, 53] width 75 height 10
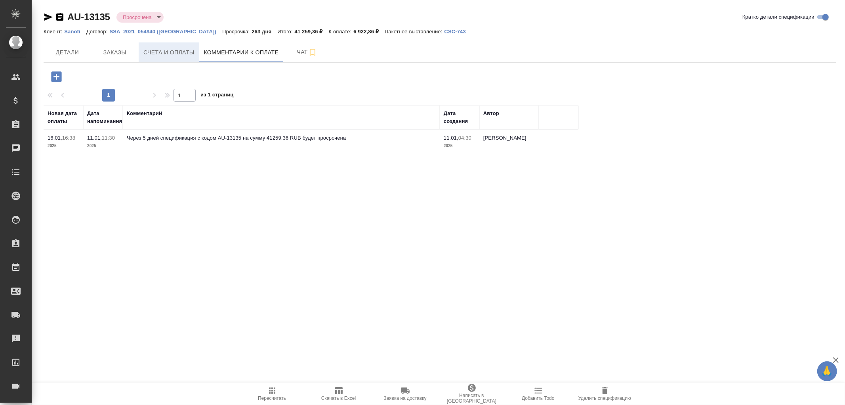
click at [176, 53] on span "Счета и оплаты" at bounding box center [168, 53] width 51 height 10
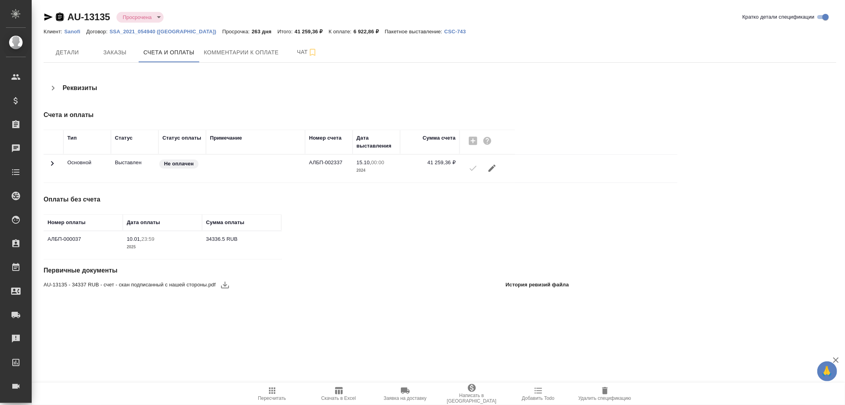
drag, startPoint x: 57, startPoint y: 15, endPoint x: 383, endPoint y: 120, distance: 342.7
click at [58, 15] on icon "button" at bounding box center [59, 17] width 7 height 8
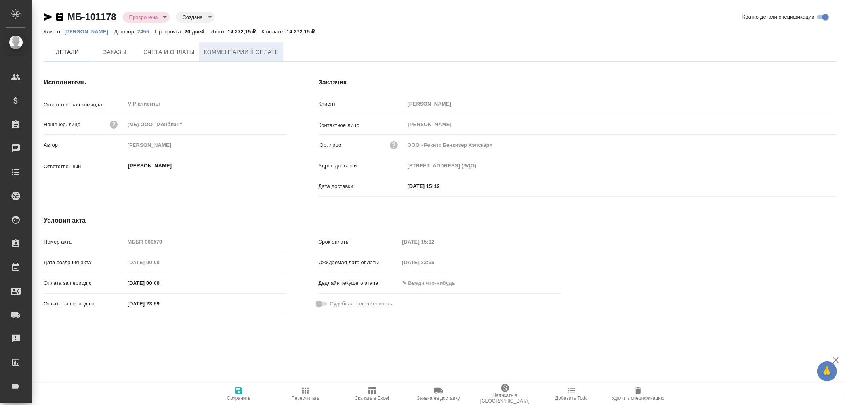
click at [227, 52] on span "Комментарии к оплате" at bounding box center [241, 52] width 75 height 10
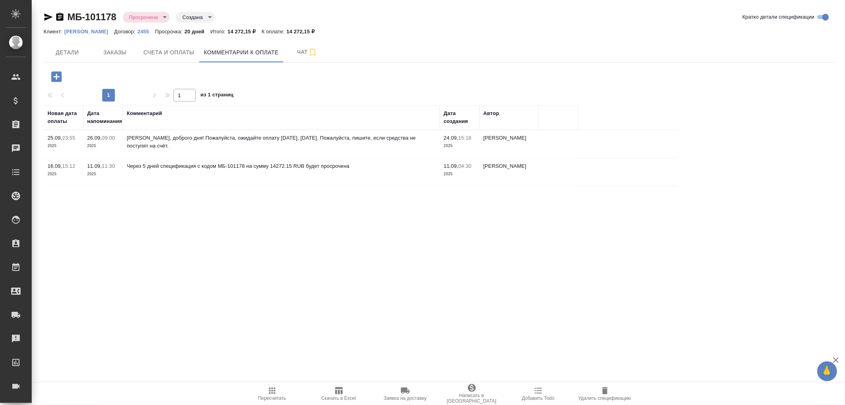
click at [55, 76] on icon "button" at bounding box center [57, 77] width 14 height 14
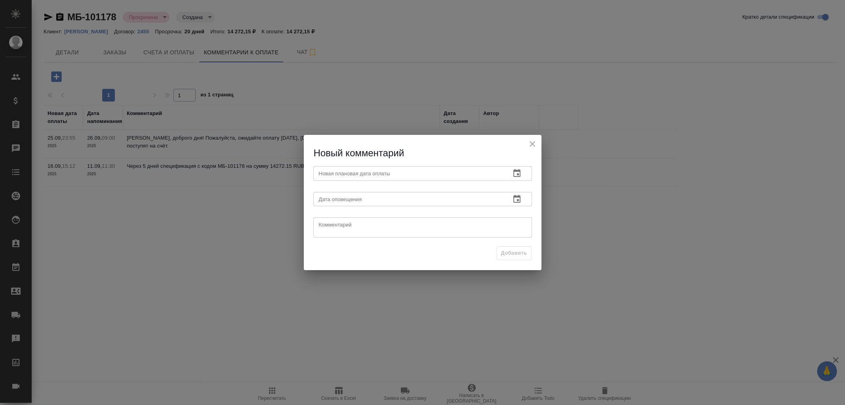
click at [342, 223] on textarea at bounding box center [423, 227] width 208 height 12
type textarea "Белла взяла вопрос оплат под свой контроль. От кл тишина на письма"
click at [339, 197] on input "text" at bounding box center [408, 198] width 191 height 14
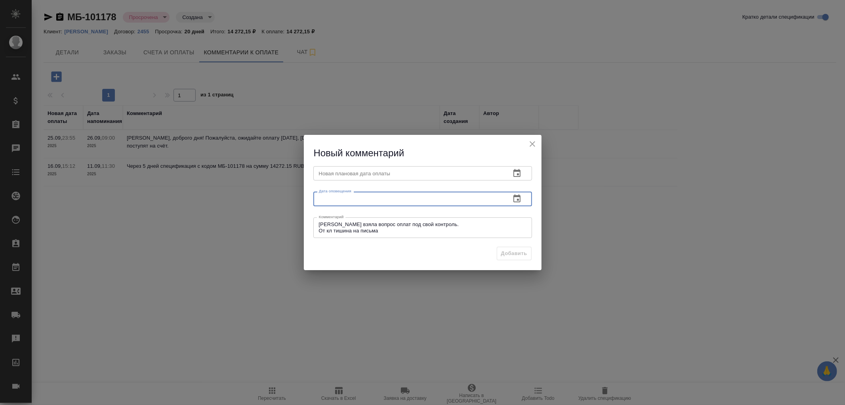
click at [522, 200] on button "button" at bounding box center [517, 198] width 19 height 19
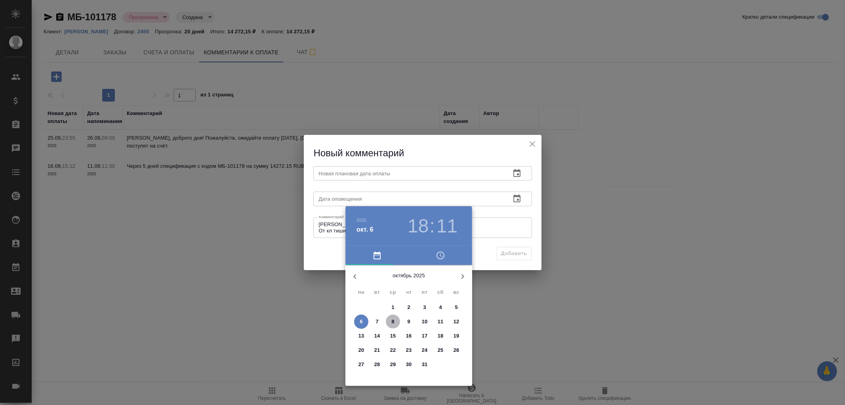
click at [393, 321] on p "8" at bounding box center [392, 321] width 3 height 8
type input "08.10.2025 18:11"
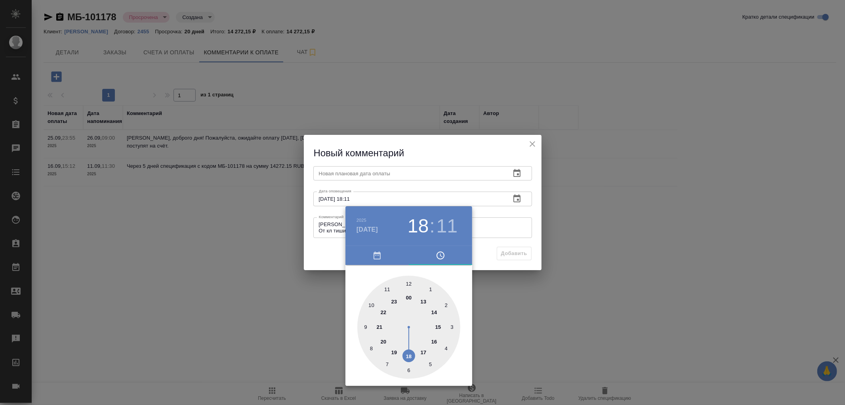
click at [377, 173] on div at bounding box center [422, 202] width 845 height 405
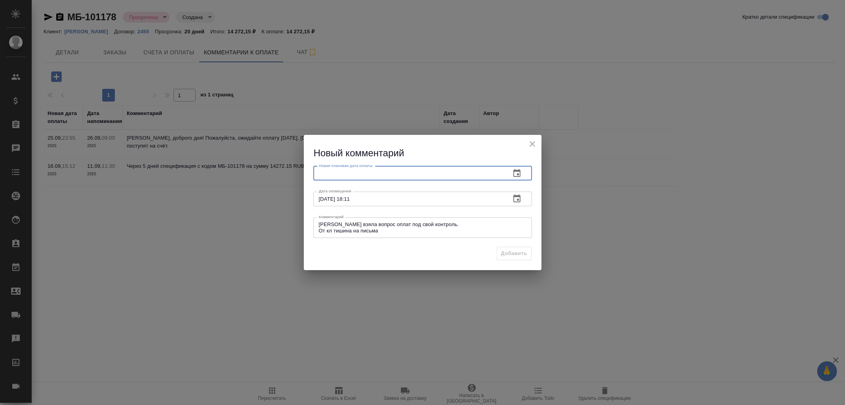
drag, startPoint x: 367, startPoint y: 176, endPoint x: 454, endPoint y: 171, distance: 86.9
click at [368, 175] on input "text" at bounding box center [408, 173] width 191 height 14
click at [516, 176] on icon "button" at bounding box center [517, 173] width 10 height 10
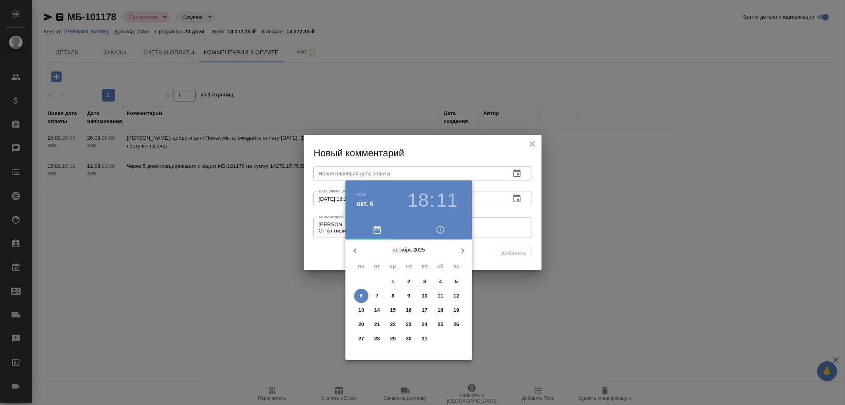
click at [395, 294] on span "8" at bounding box center [393, 296] width 14 height 8
type input "08.10.2025 18:11"
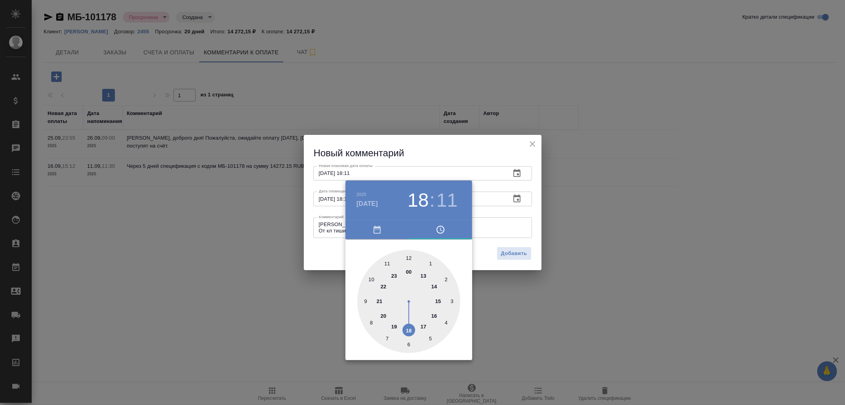
click at [512, 251] on div at bounding box center [422, 202] width 845 height 405
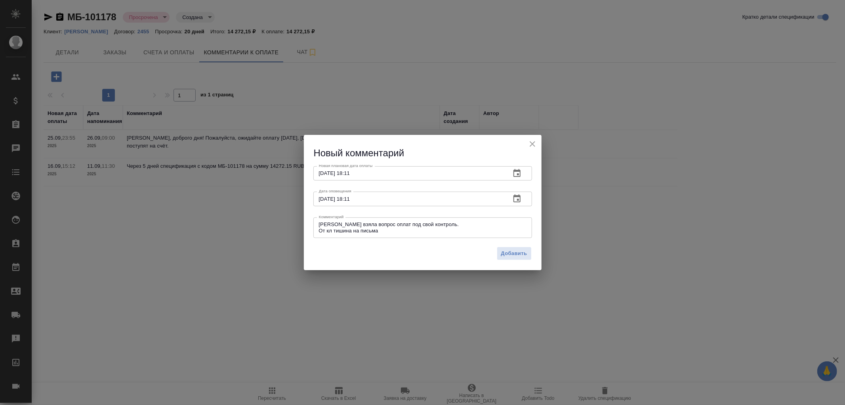
click at [512, 251] on span "Добавить" at bounding box center [514, 253] width 26 height 9
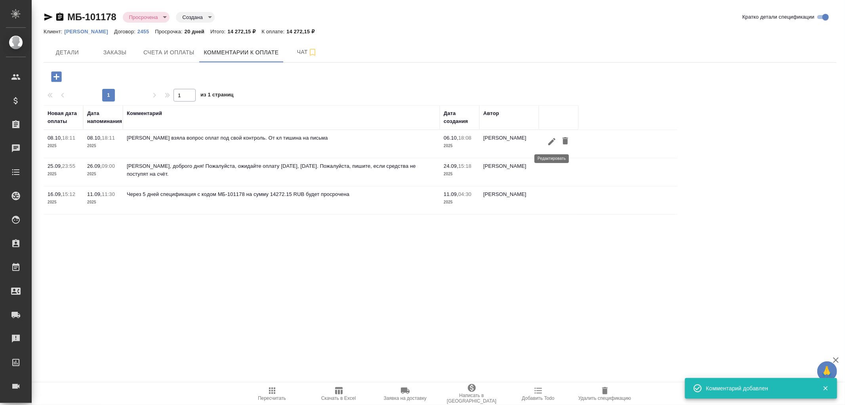
click at [552, 143] on icon "button" at bounding box center [552, 142] width 10 height 10
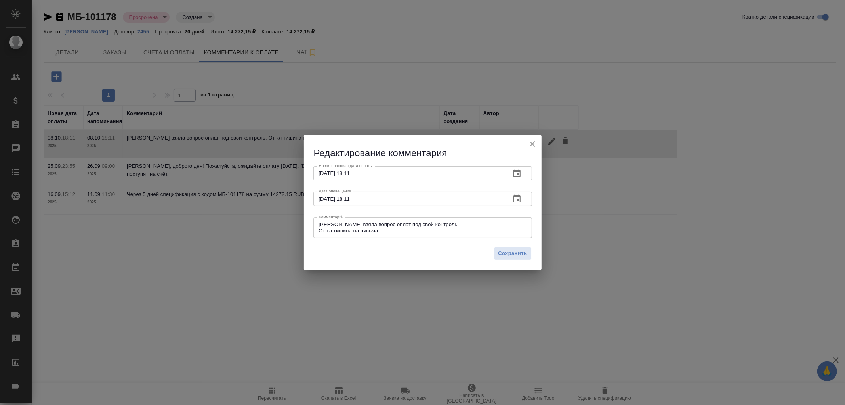
drag, startPoint x: 318, startPoint y: 223, endPoint x: 407, endPoint y: 235, distance: 89.5
click at [407, 235] on div "Белла взяла вопрос оплат под свой контроль. От кл тишина на письма x Комментарий" at bounding box center [422, 227] width 219 height 21
drag, startPoint x: 318, startPoint y: 222, endPoint x: 419, endPoint y: 227, distance: 101.5
click at [419, 227] on div "Белла взяла вопрос оплат под свой контроль. От кл тишина на письма x Комментарий" at bounding box center [422, 227] width 219 height 21
drag, startPoint x: 394, startPoint y: 231, endPoint x: 309, endPoint y: 216, distance: 86.1
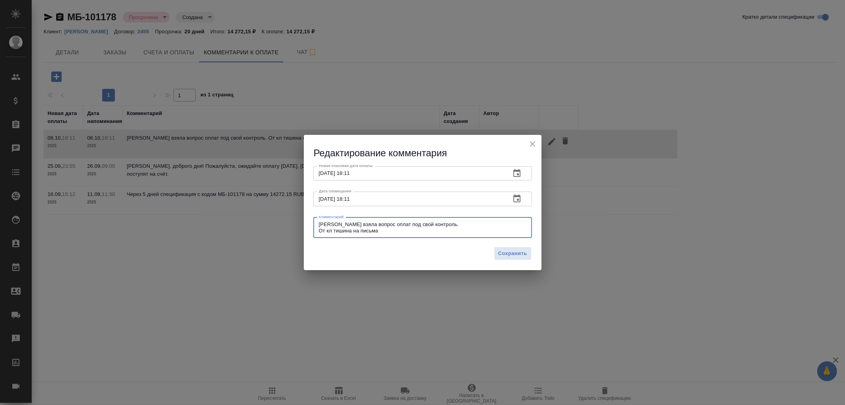
click at [309, 216] on div "Новая плановая дата оплаты 08.10.2025 18:11 Новая плановая дата оплаты Дата опо…" at bounding box center [423, 201] width 238 height 83
click at [517, 254] on span "Сохранить" at bounding box center [512, 253] width 29 height 9
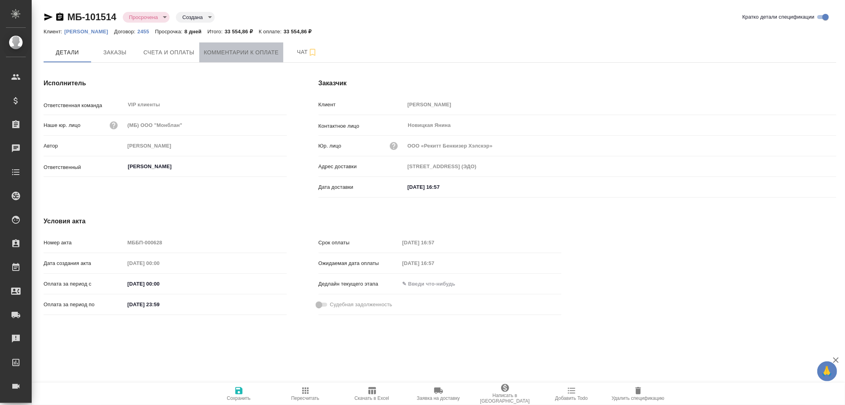
click at [228, 53] on span "Комментарии к оплате" at bounding box center [241, 53] width 75 height 10
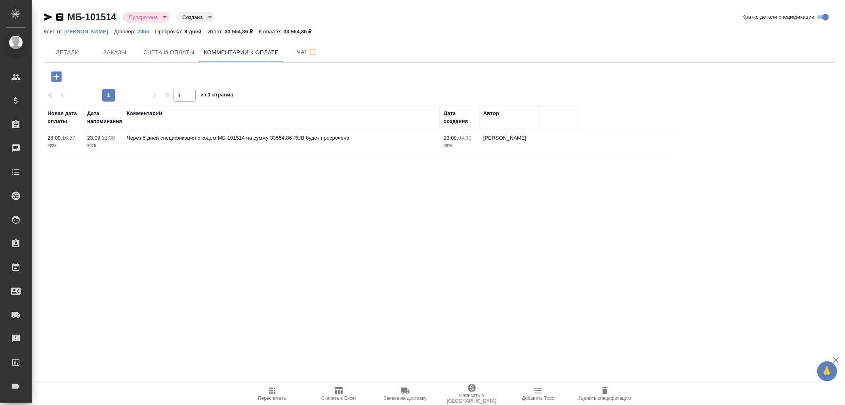
click at [57, 76] on icon "button" at bounding box center [57, 77] width 14 height 14
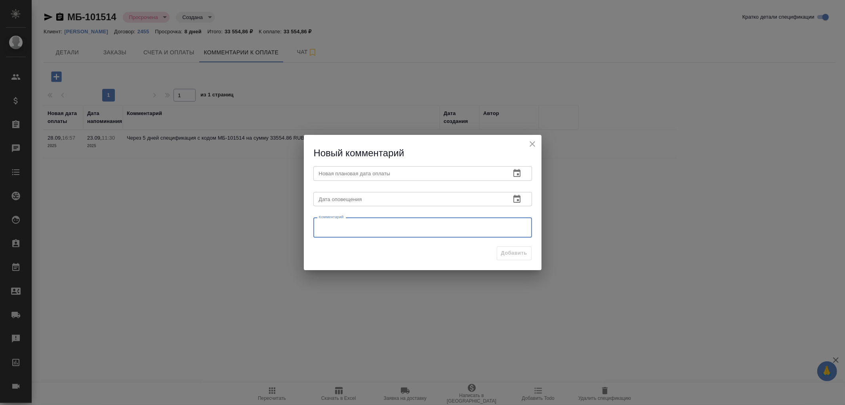
click at [366, 228] on textarea at bounding box center [423, 227] width 208 height 12
paste textarea "[PERSON_NAME] взяла вопрос оплат под свой контроль. От кл тишина на письма"
type textarea "[PERSON_NAME] взяла вопрос оплат под свой контроль. От кл тишина на письма"
drag, startPoint x: 349, startPoint y: 197, endPoint x: 395, endPoint y: 200, distance: 46.9
click at [349, 197] on input "text" at bounding box center [408, 198] width 191 height 14
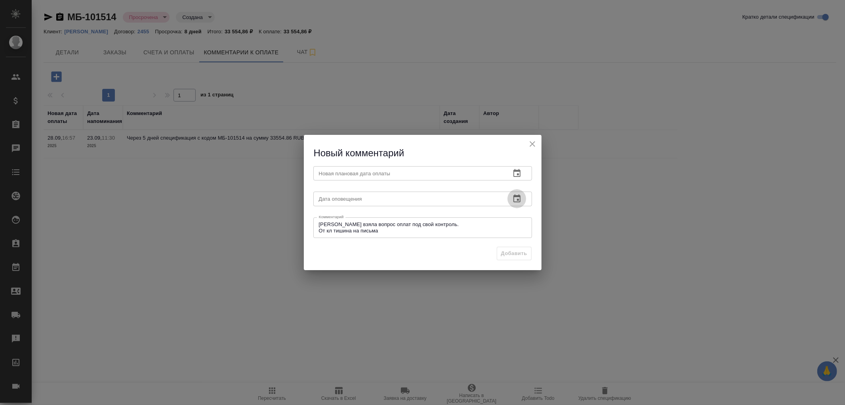
click at [512, 198] on icon "button" at bounding box center [517, 199] width 10 height 10
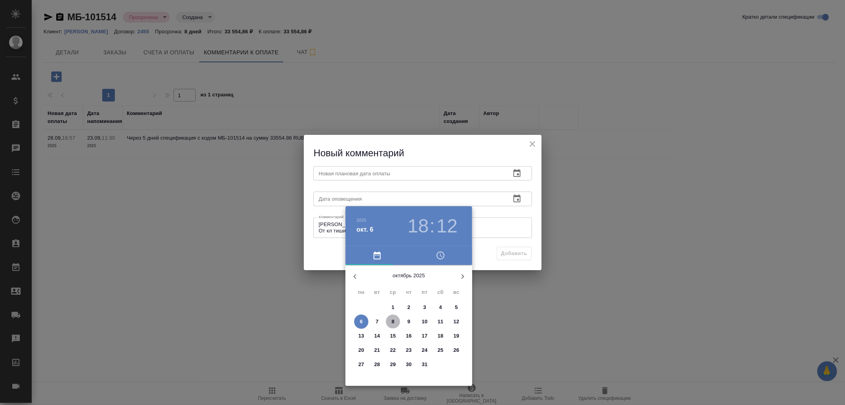
click at [391, 317] on p "8" at bounding box center [392, 321] width 3 height 8
type input "08.10.2025 18:12"
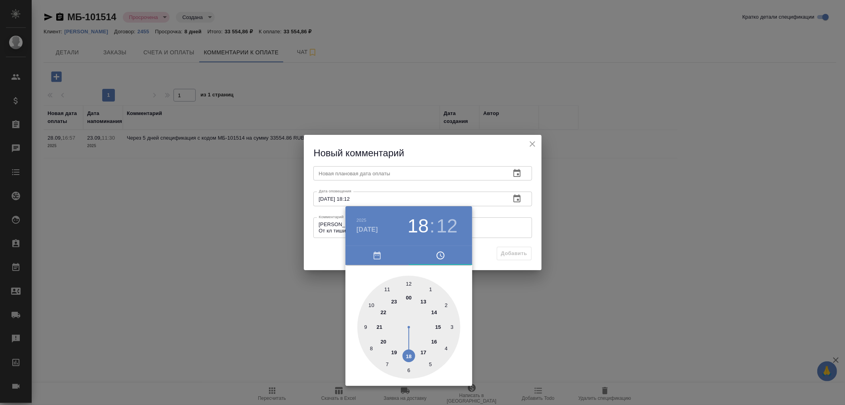
click at [325, 174] on div at bounding box center [422, 202] width 845 height 405
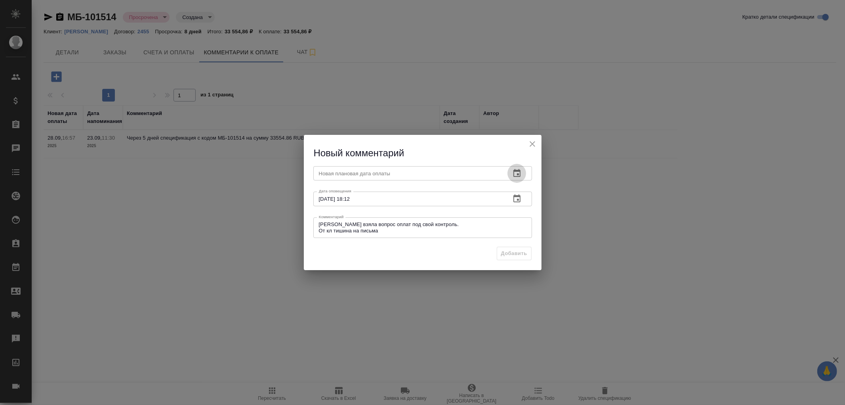
click at [517, 173] on icon "button" at bounding box center [516, 173] width 7 height 8
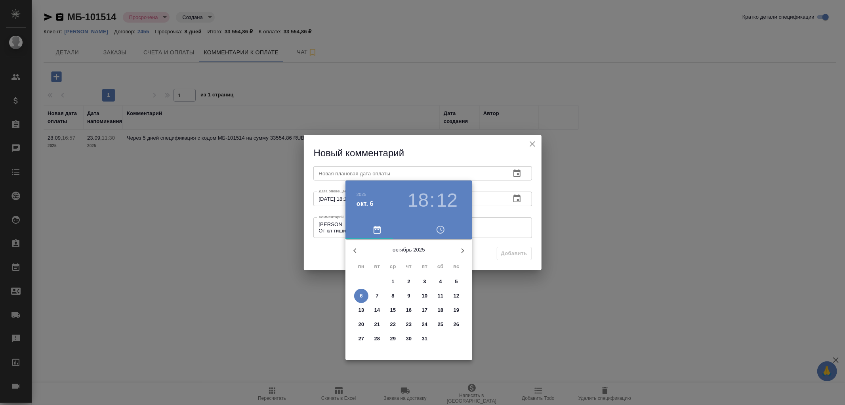
click at [390, 293] on span "8" at bounding box center [393, 296] width 14 height 8
type input "08.10.2025 18:12"
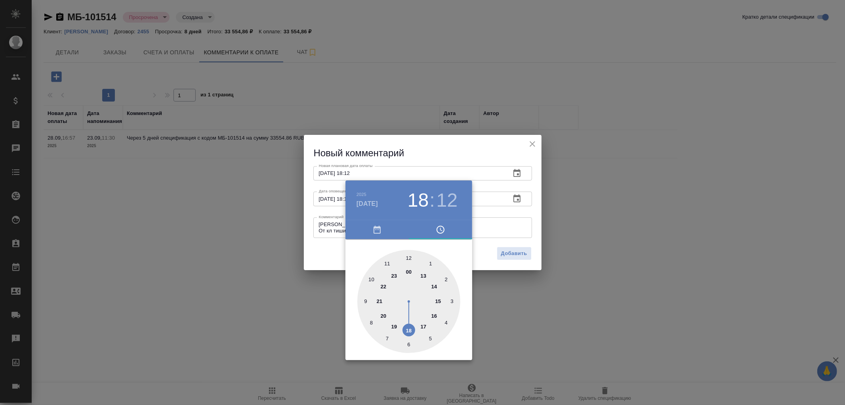
click at [509, 254] on div at bounding box center [422, 202] width 845 height 405
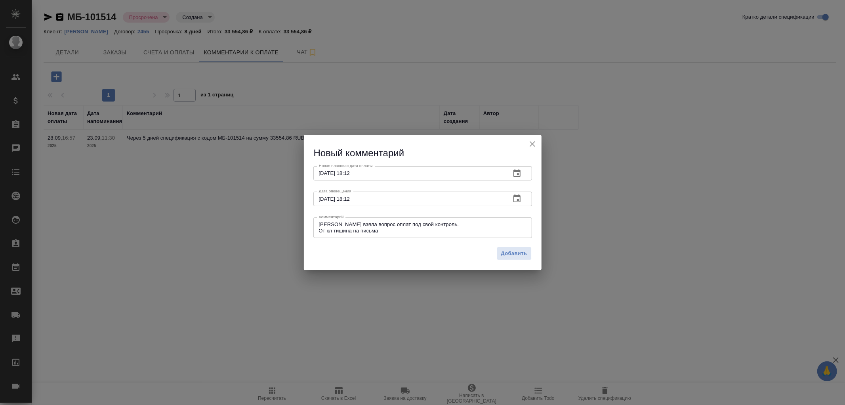
click at [519, 254] on span "Добавить" at bounding box center [514, 253] width 26 height 9
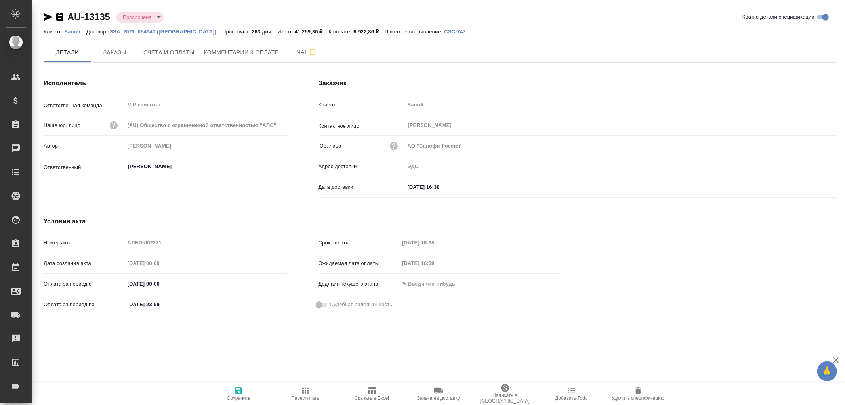
click at [155, 16] on body "🙏 .cls-1 fill:#fff; AWATERA [PERSON_NAME]romanenko Клиенты Спецификации Заказы …" at bounding box center [422, 202] width 845 height 405
click at [144, 54] on button "Оплачена" at bounding box center [137, 56] width 29 height 9
type input "payed"
click at [302, 53] on span "Чат" at bounding box center [307, 52] width 38 height 10
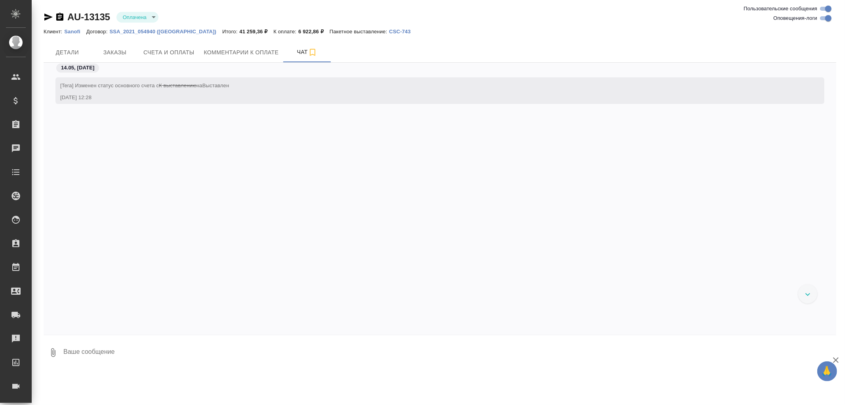
scroll to position [1973, 0]
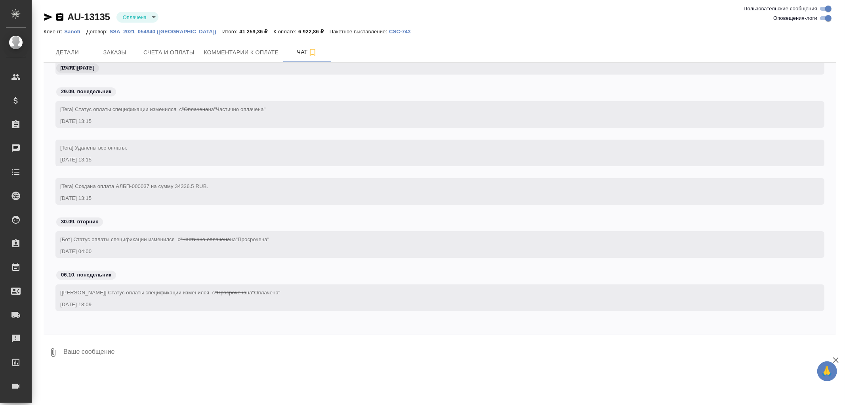
click at [113, 357] on textarea at bounding box center [450, 352] width 774 height 27
click at [221, 351] on textarea "Специя оплачена полностью." at bounding box center [443, 352] width 761 height 27
type textarea "Специя оплачена полностью."
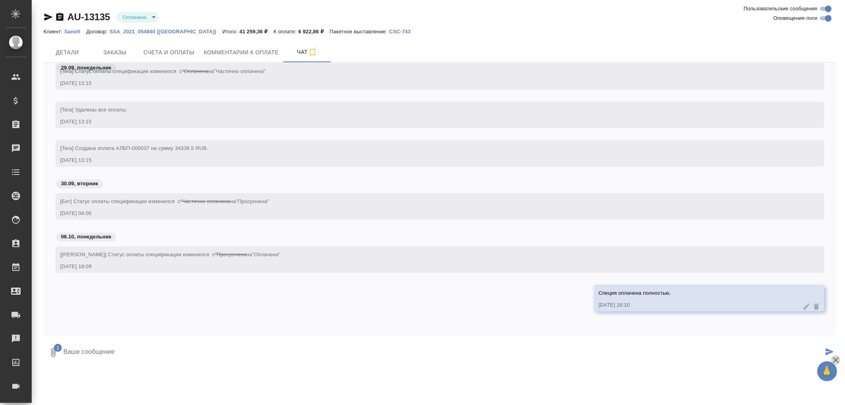
click at [838, 359] on icon "button" at bounding box center [836, 360] width 10 height 10
click at [825, 350] on button "submit" at bounding box center [829, 352] width 13 height 27
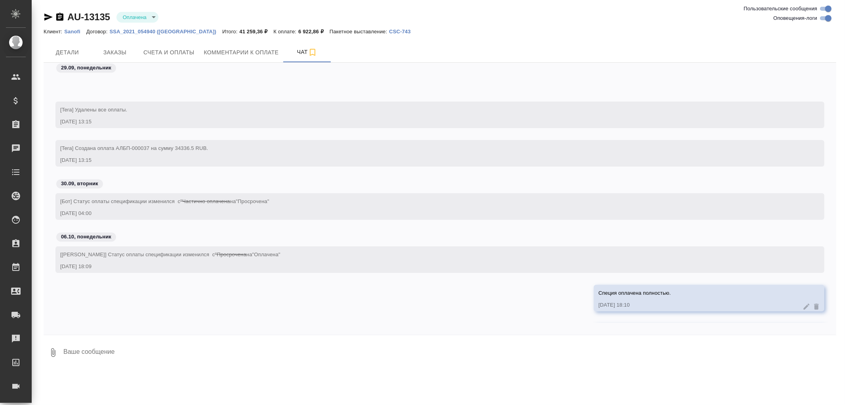
scroll to position [2066, 0]
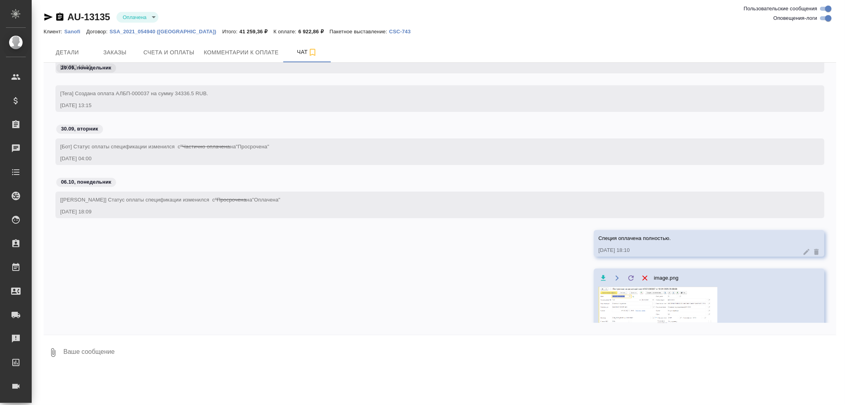
click at [141, 349] on textarea at bounding box center [450, 352] width 774 height 27
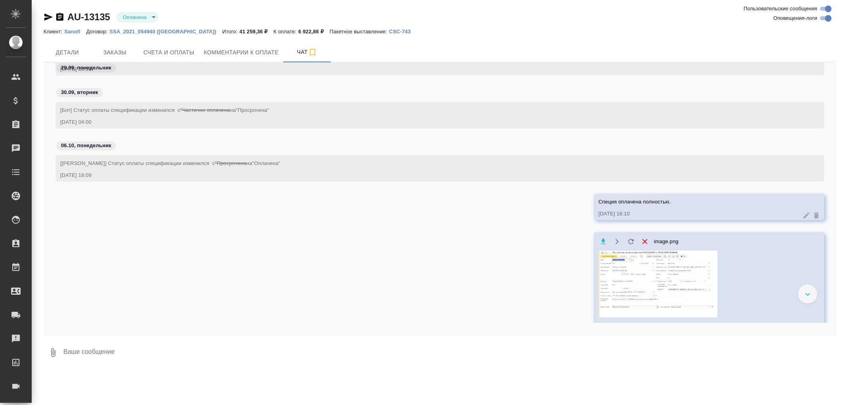
scroll to position [2133, 0]
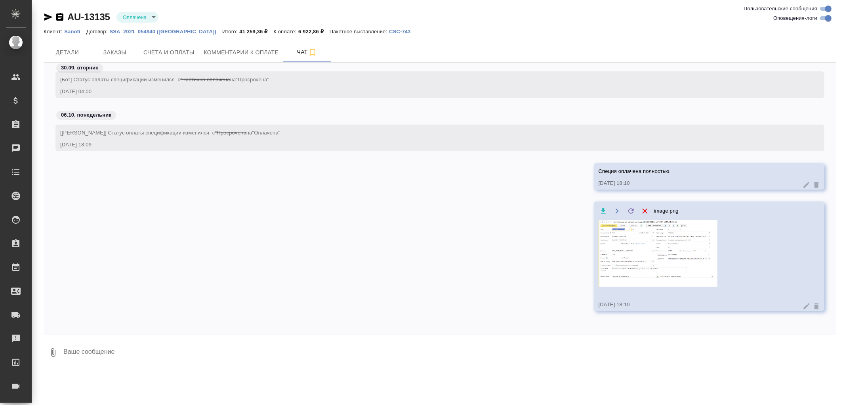
click at [93, 349] on textarea at bounding box center [450, 352] width 774 height 27
type textarea "баг....в теру подтянулась оплата меньше по какой причине не известно"
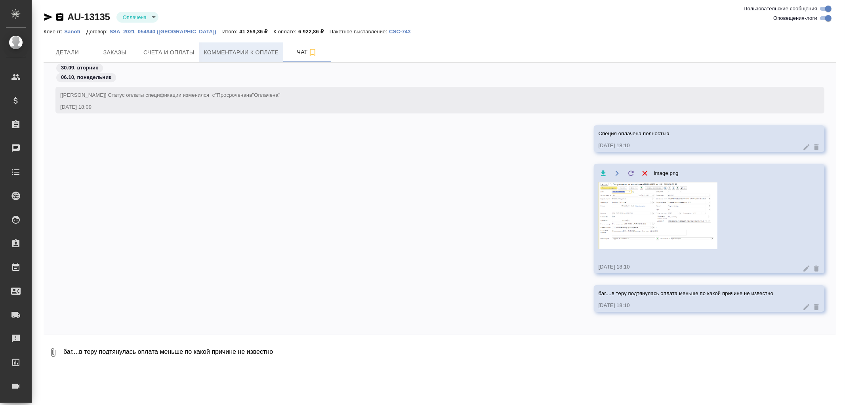
click at [231, 52] on span "Комментарии к оплате" at bounding box center [241, 53] width 75 height 10
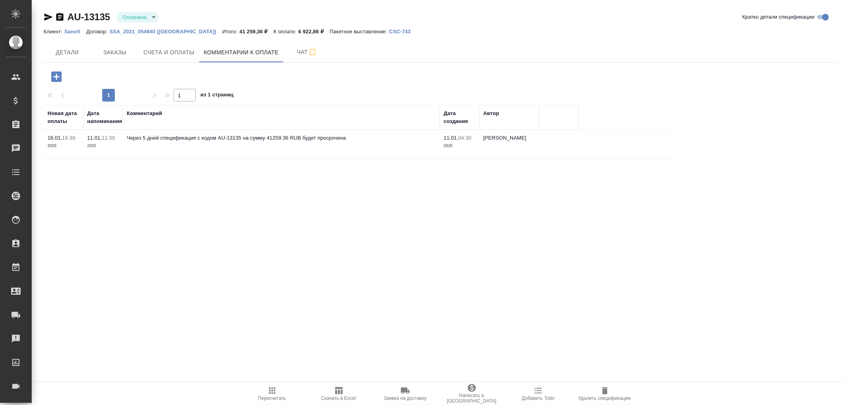
click at [56, 78] on icon "button" at bounding box center [57, 77] width 14 height 14
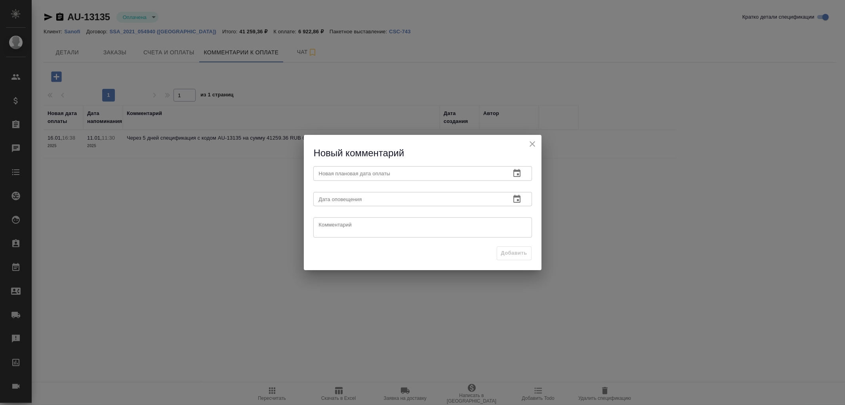
click at [349, 225] on textarea at bounding box center [423, 227] width 208 height 12
paste textarea "С"
type textarea "Специя оплачена полностью 10.01.2025 Почему в теру тянется оплата меньше, разра…"
click at [477, 200] on input "text" at bounding box center [408, 198] width 191 height 14
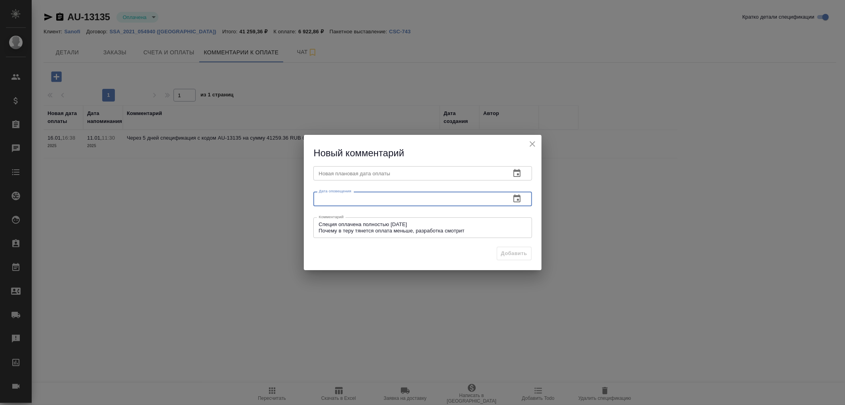
click at [518, 197] on icon "button" at bounding box center [517, 199] width 10 height 10
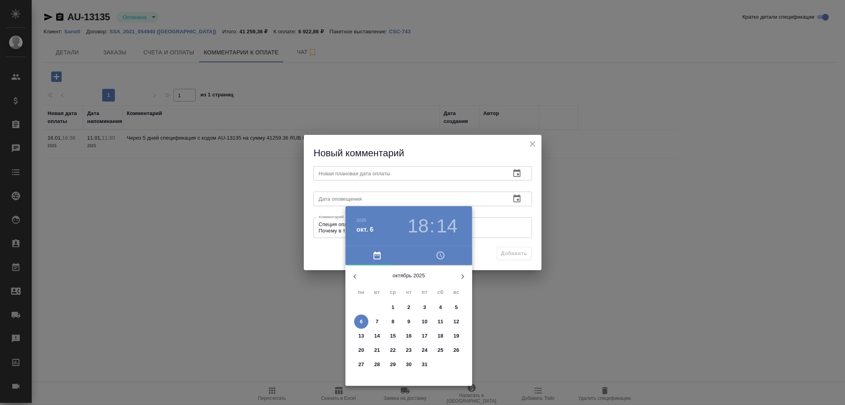
click at [425, 318] on p "10" at bounding box center [425, 321] width 6 height 8
type input "10.10.2025 18:14"
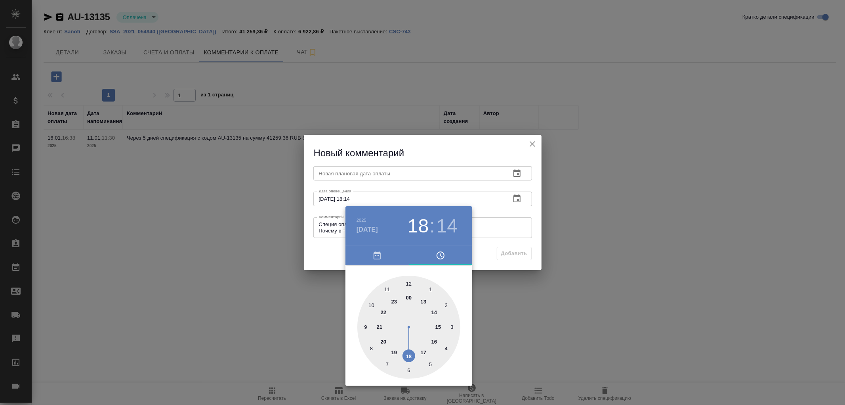
click at [367, 175] on div at bounding box center [422, 202] width 845 height 405
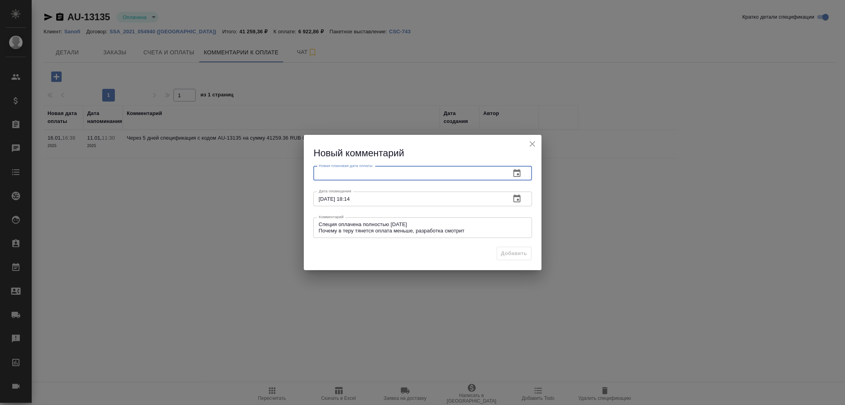
click at [369, 174] on input "text" at bounding box center [408, 173] width 191 height 14
click at [514, 176] on icon "button" at bounding box center [517, 173] width 10 height 10
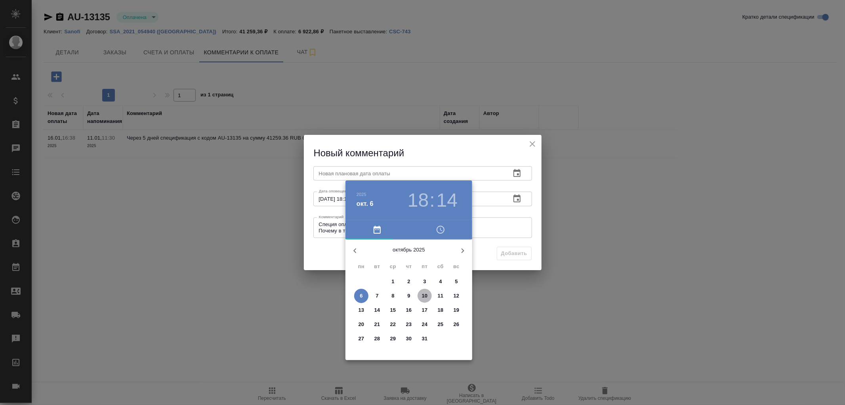
click at [426, 295] on p "10" at bounding box center [425, 296] width 6 height 8
type input "10.10.2025 18:14"
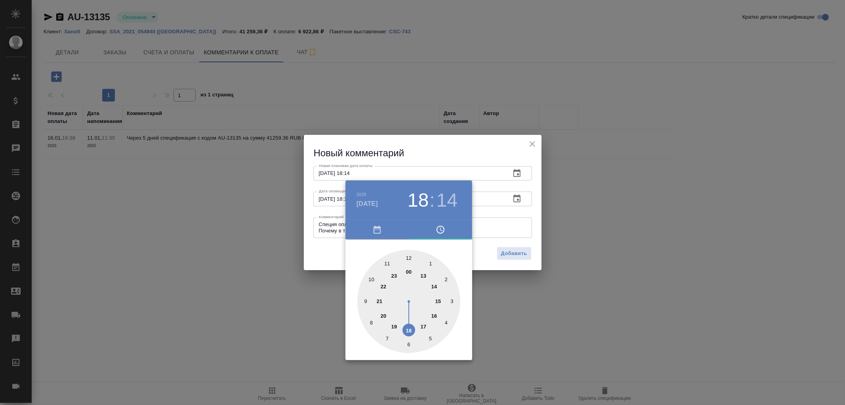
click at [513, 253] on div at bounding box center [422, 202] width 845 height 405
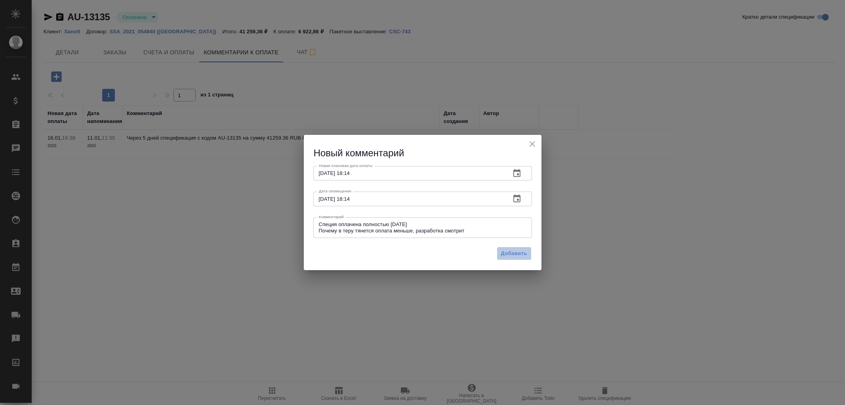
click at [516, 252] on span "Добавить" at bounding box center [514, 253] width 26 height 9
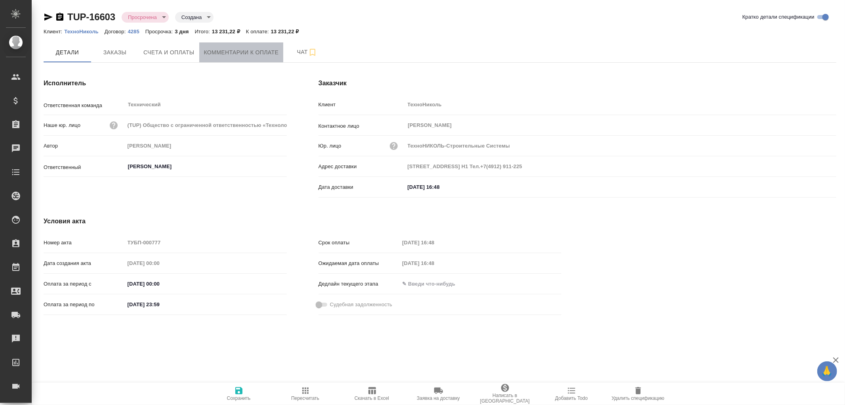
click at [258, 53] on span "Комментарии к оплате" at bounding box center [241, 53] width 75 height 10
click at [57, 17] on icon "button" at bounding box center [59, 17] width 7 height 8
drag, startPoint x: 61, startPoint y: 18, endPoint x: 73, endPoint y: 18, distance: 12.7
click at [61, 18] on icon "button" at bounding box center [59, 17] width 7 height 8
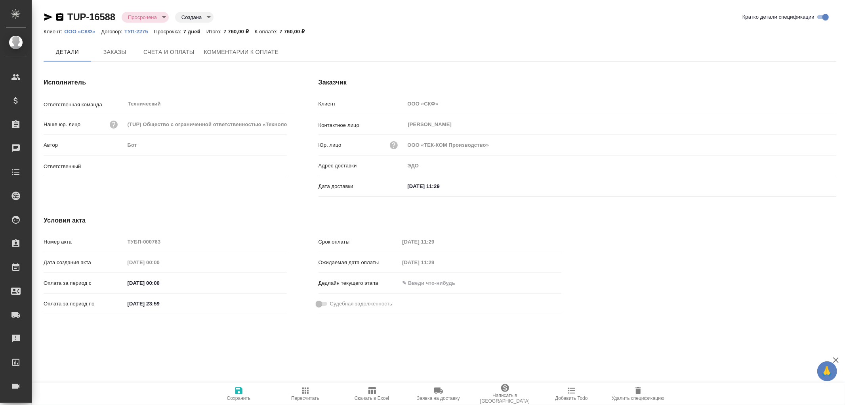
click at [229, 53] on span "Комментарии к оплате" at bounding box center [241, 52] width 75 height 10
type input "[PERSON_NAME]"
